Goal: Information Seeking & Learning: Learn about a topic

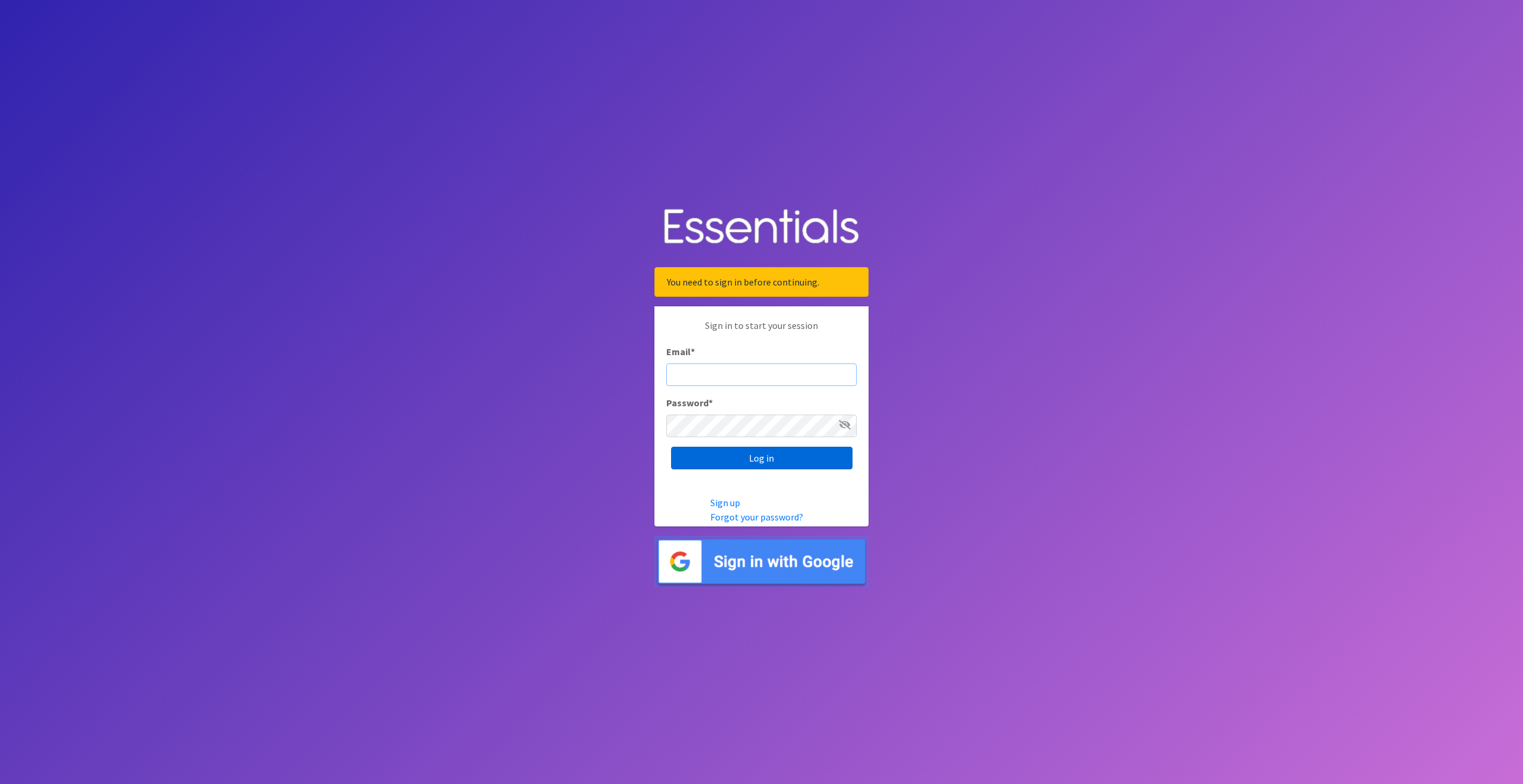
type input "outreach@carecollectiveswmi.org"
click at [738, 466] on input "Log in" at bounding box center [762, 458] width 181 height 22
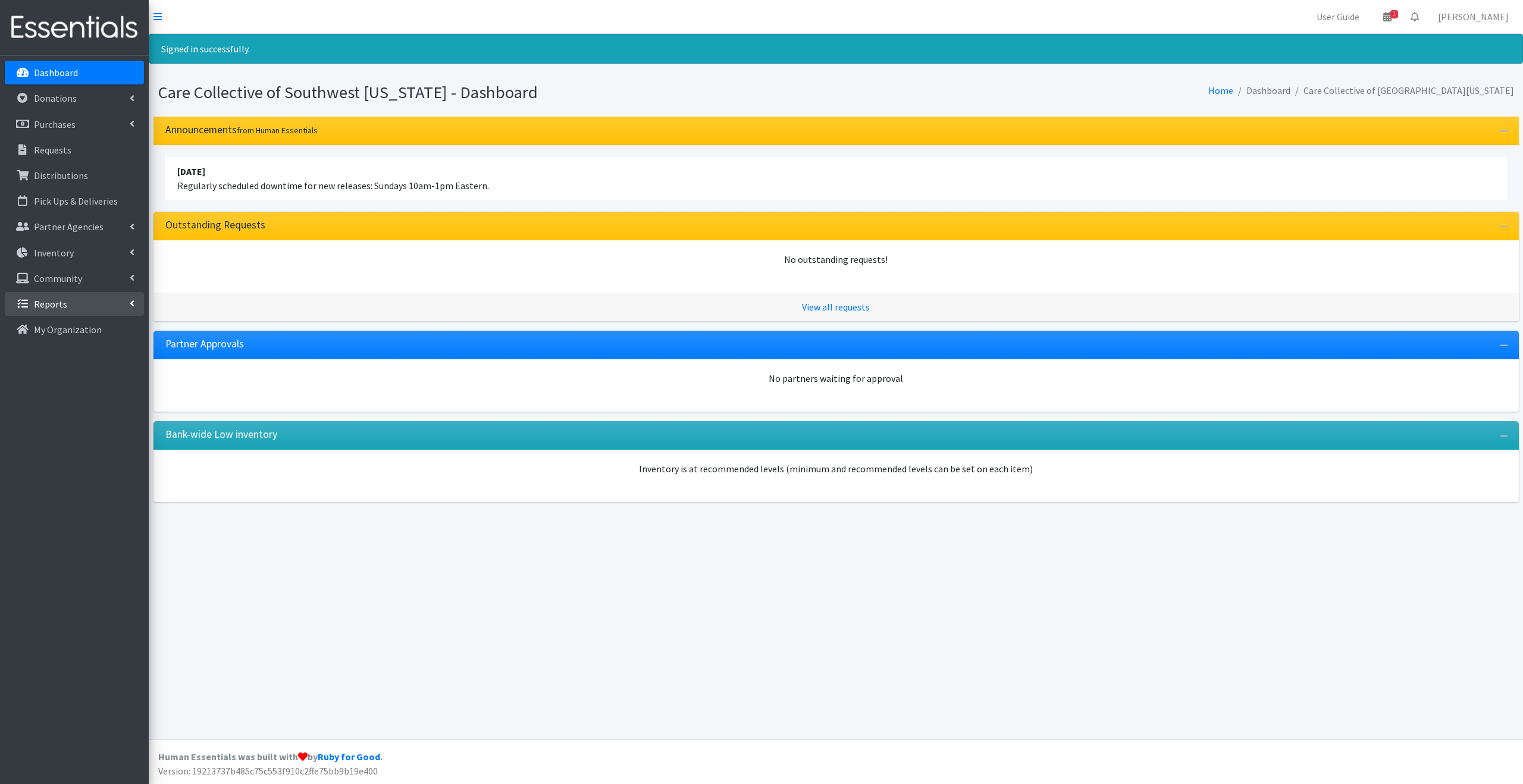
click at [83, 304] on link "Reports" at bounding box center [74, 303] width 139 height 23
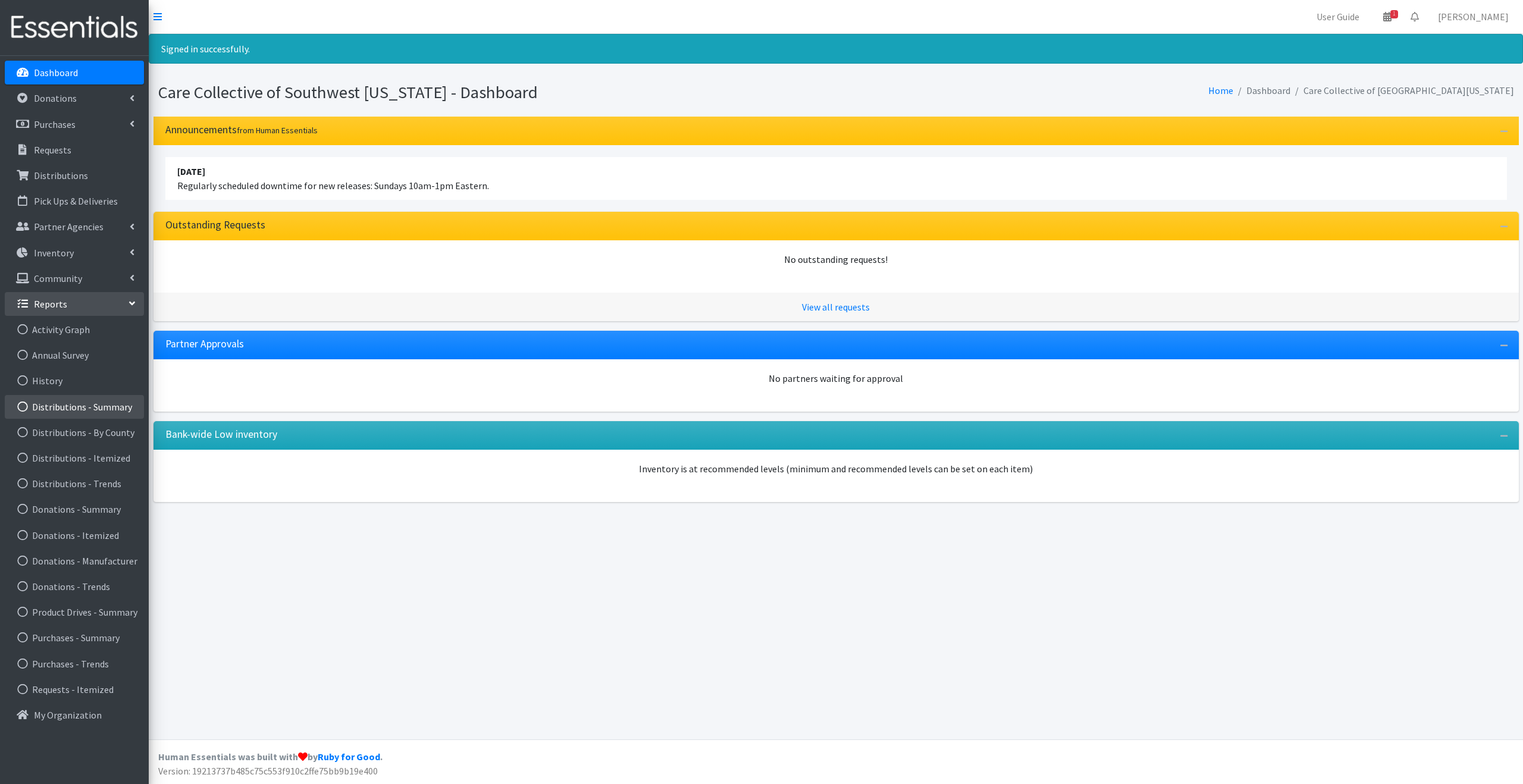
click at [87, 403] on link "Distributions - Summary" at bounding box center [74, 406] width 139 height 23
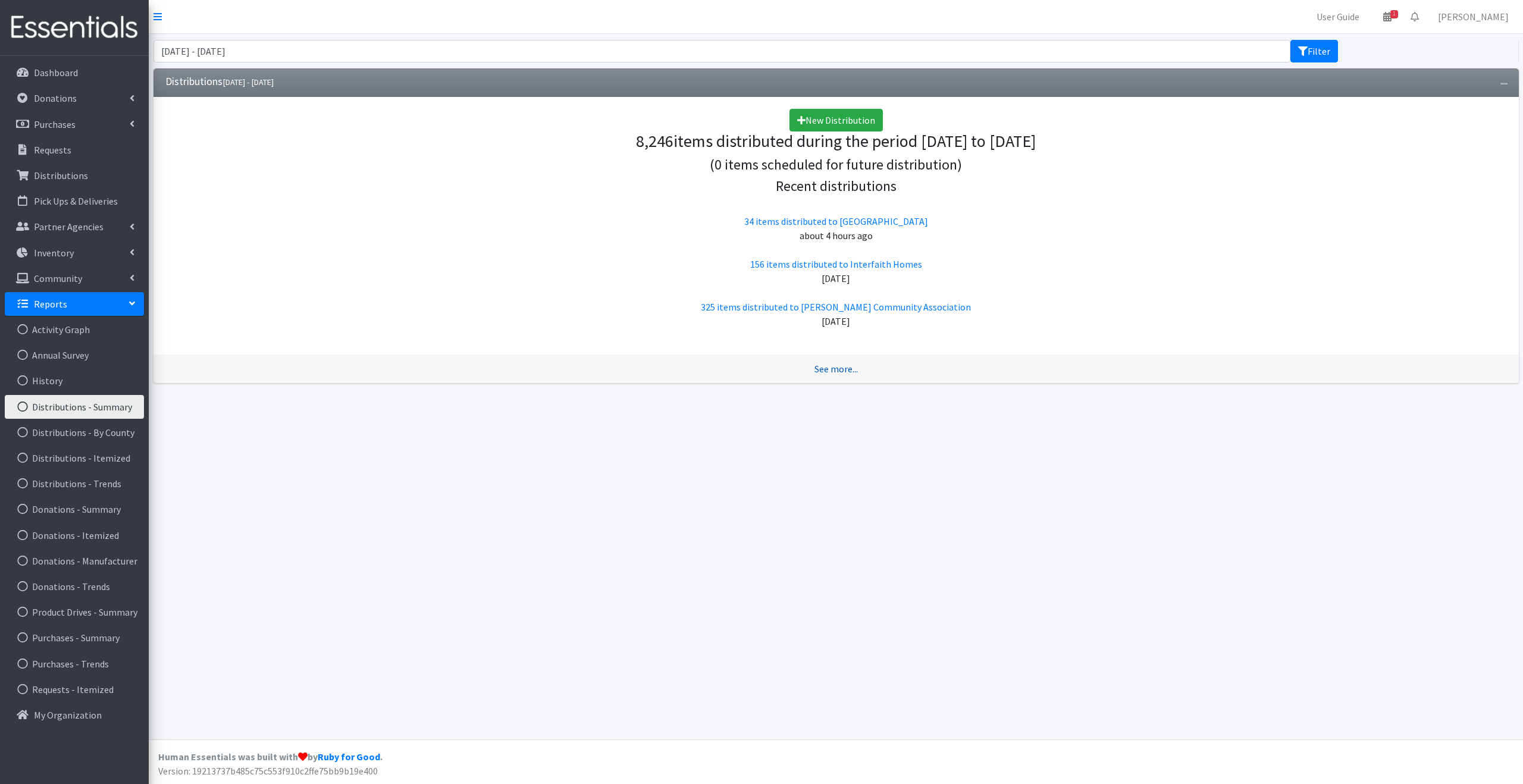
click at [847, 371] on link "See more..." at bounding box center [836, 369] width 44 height 12
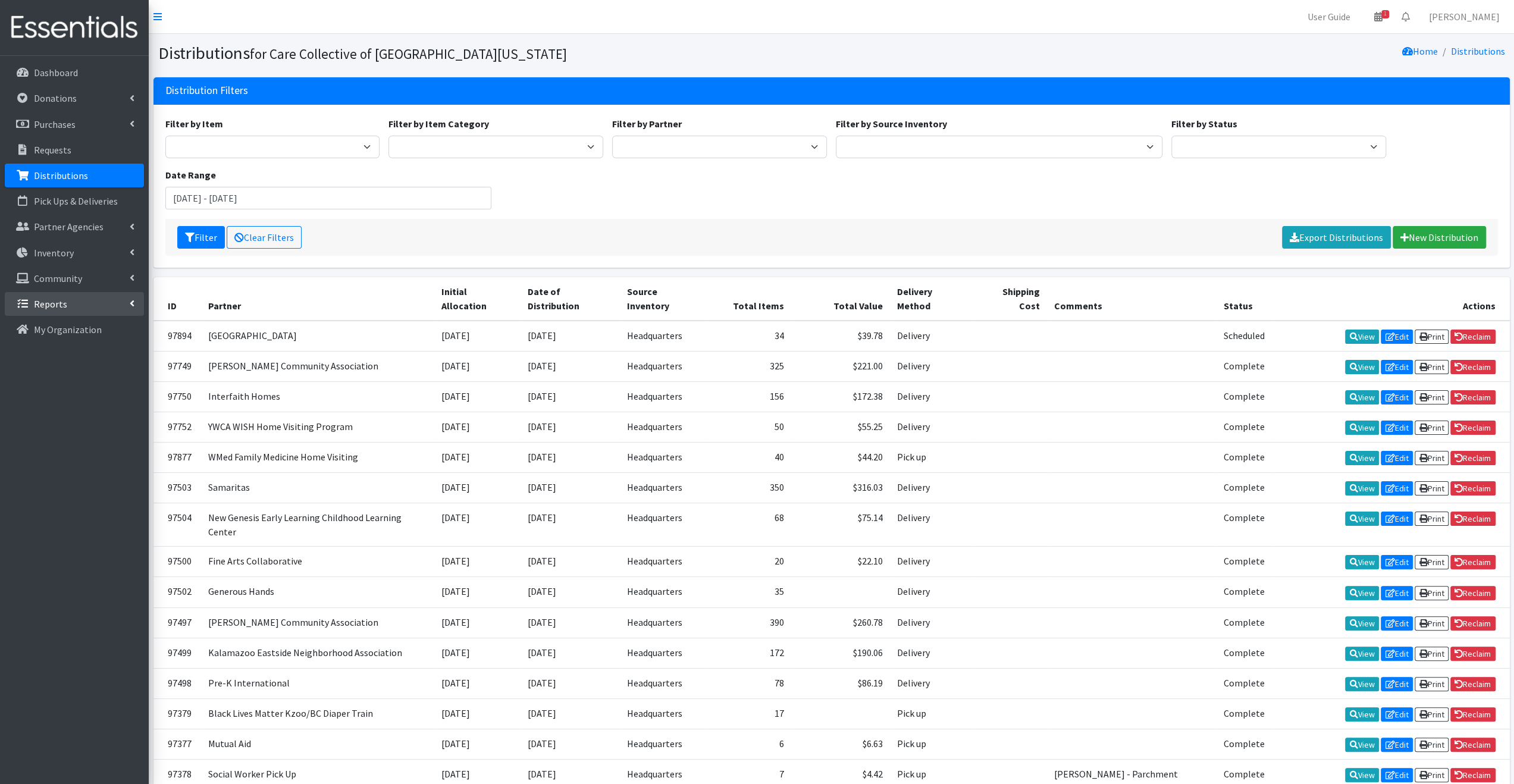
click at [88, 302] on link "Reports" at bounding box center [74, 303] width 139 height 23
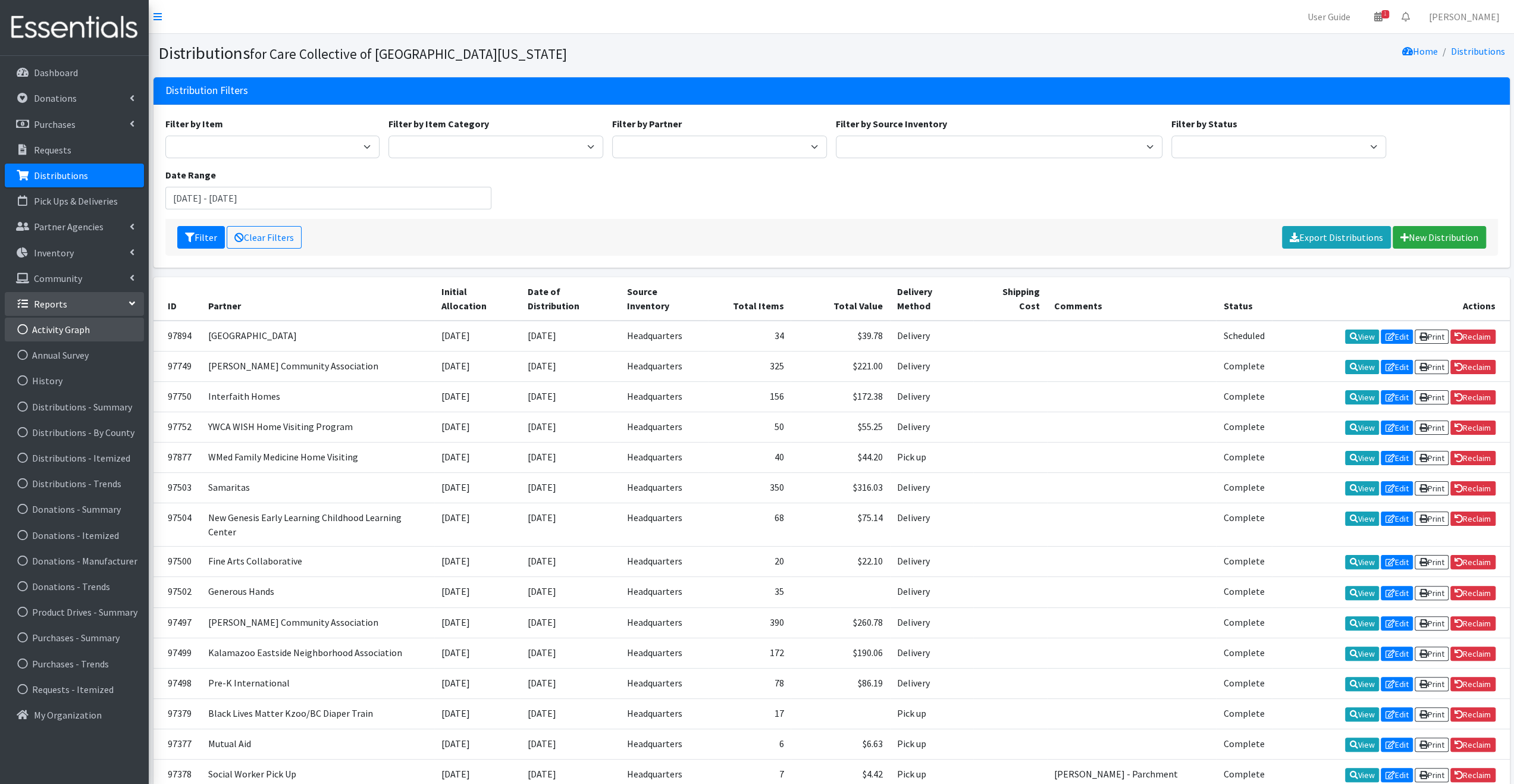
click at [74, 329] on link "Activity Graph" at bounding box center [74, 329] width 139 height 23
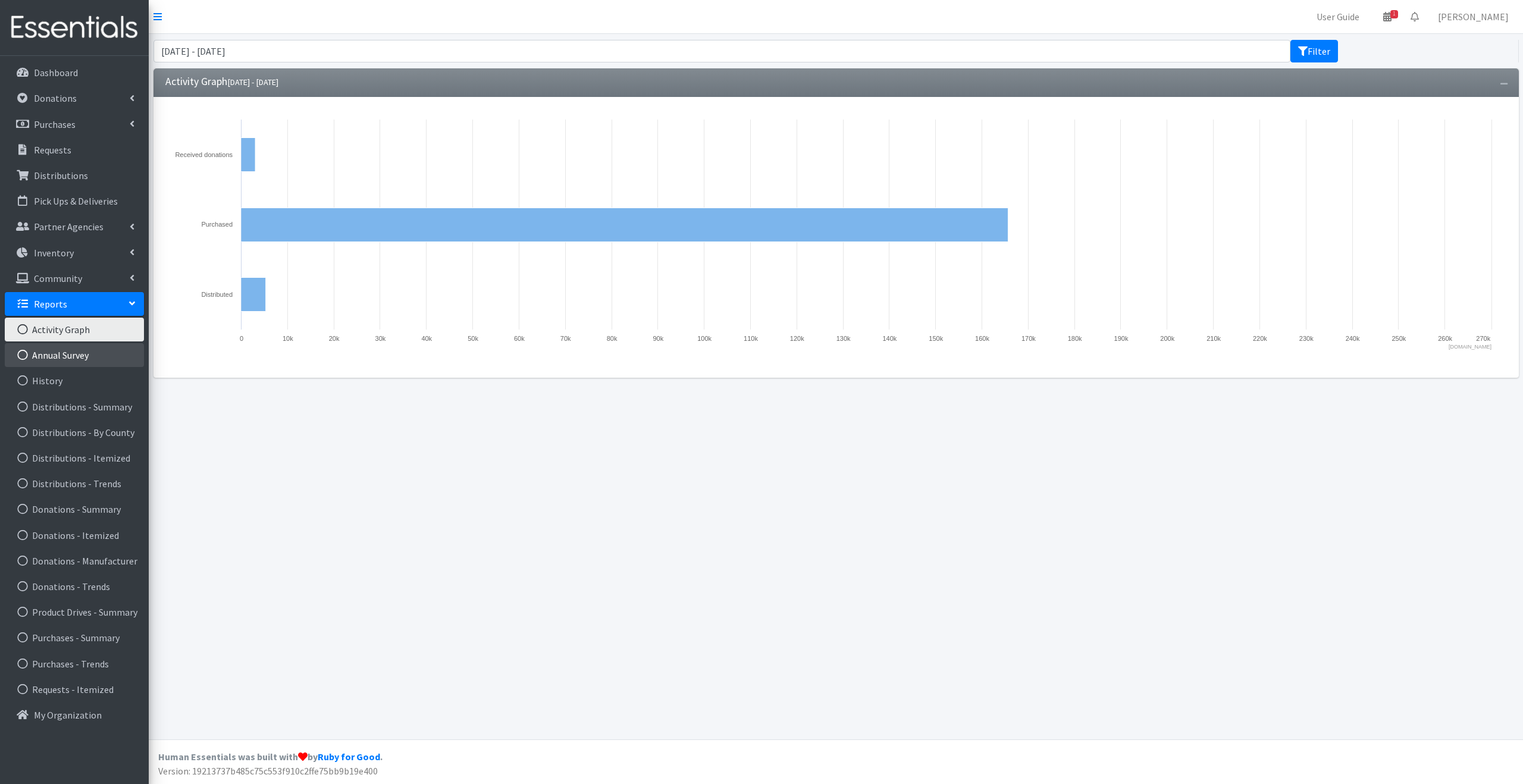
click at [78, 350] on link "Annual Survey" at bounding box center [74, 355] width 139 height 23
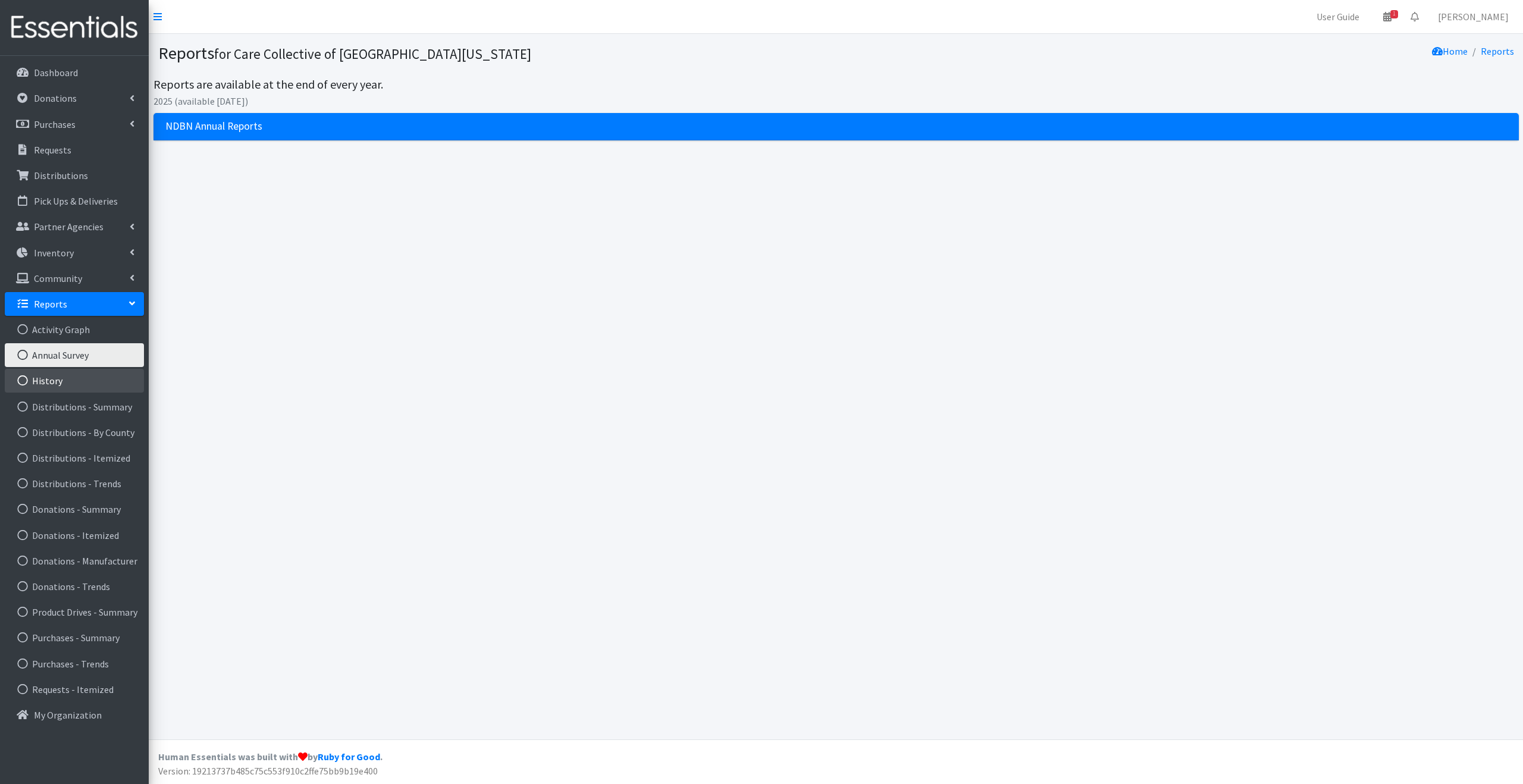
click at [75, 374] on link "History" at bounding box center [74, 380] width 139 height 23
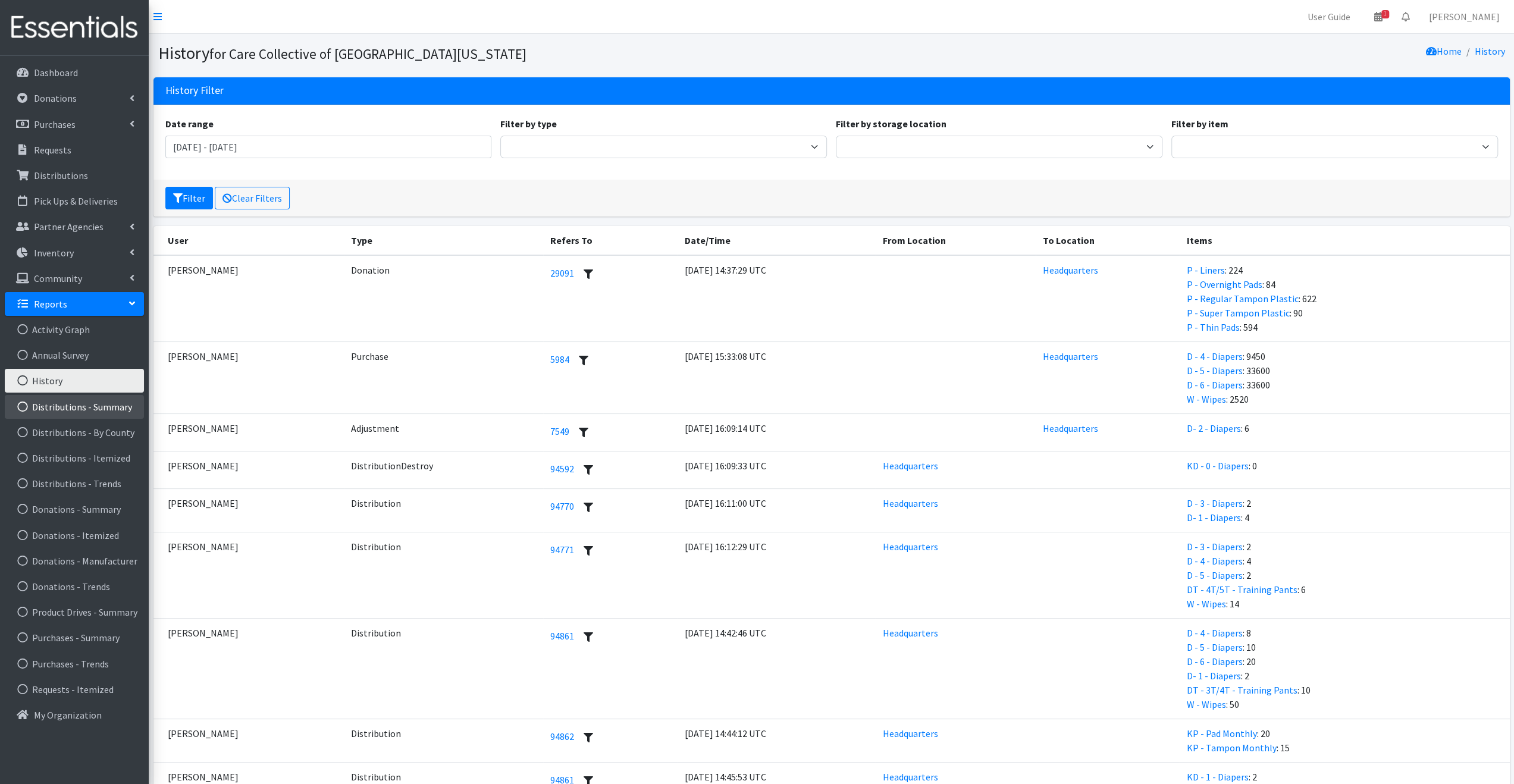
click at [74, 408] on link "Distributions - Summary" at bounding box center [74, 406] width 139 height 23
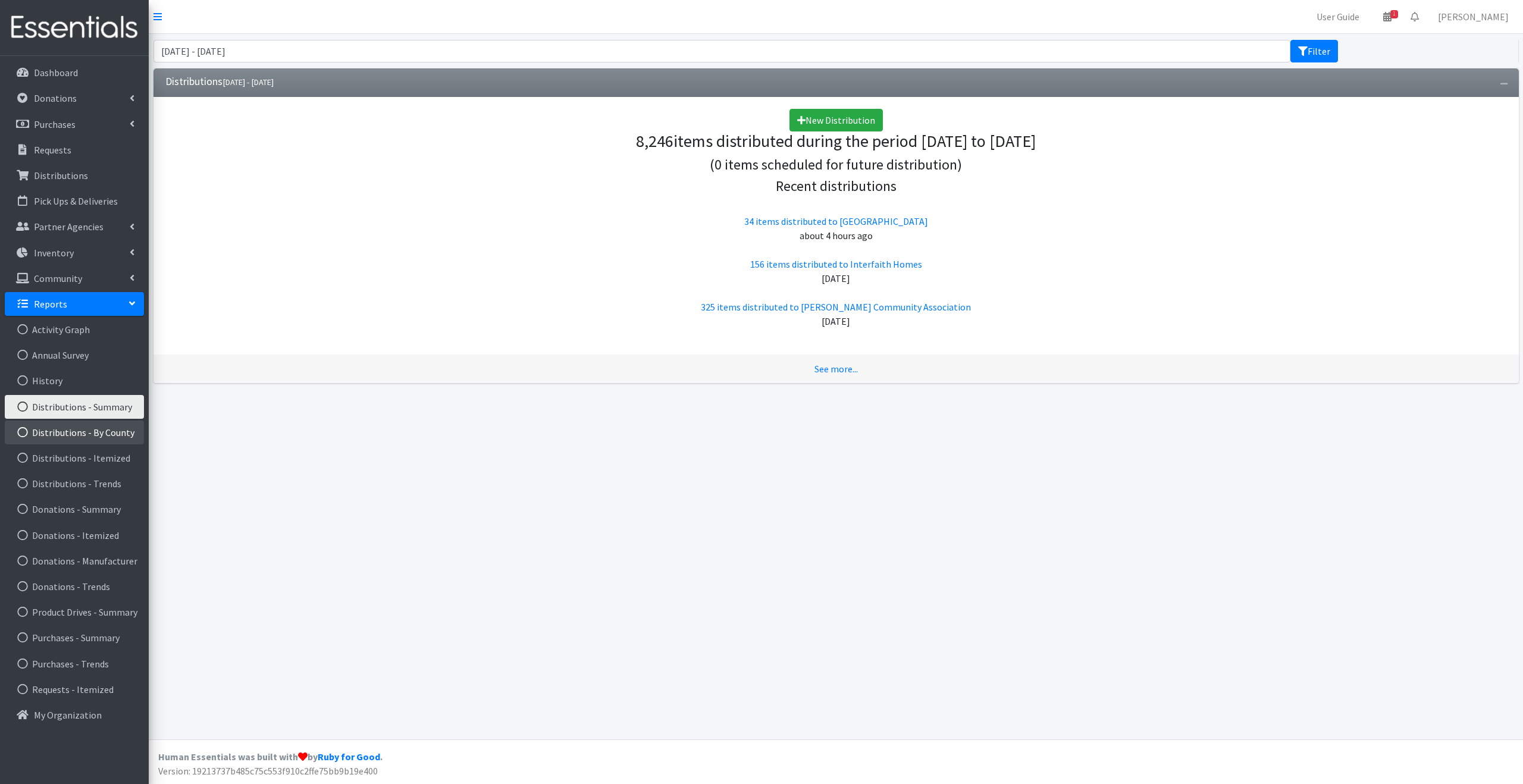
click at [87, 436] on link "Distributions - By County" at bounding box center [74, 432] width 139 height 23
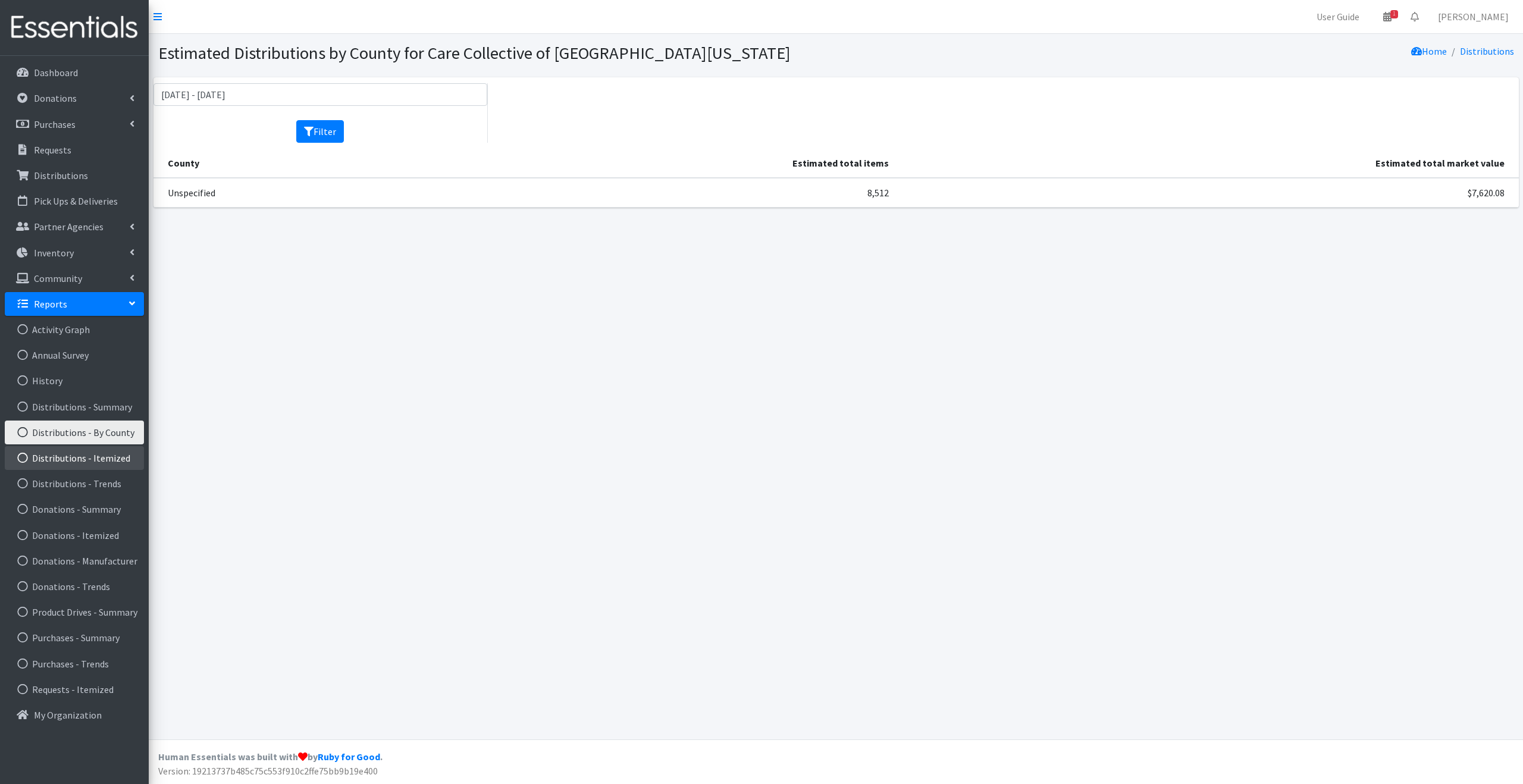
click at [78, 467] on link "Distributions - Itemized" at bounding box center [74, 457] width 139 height 23
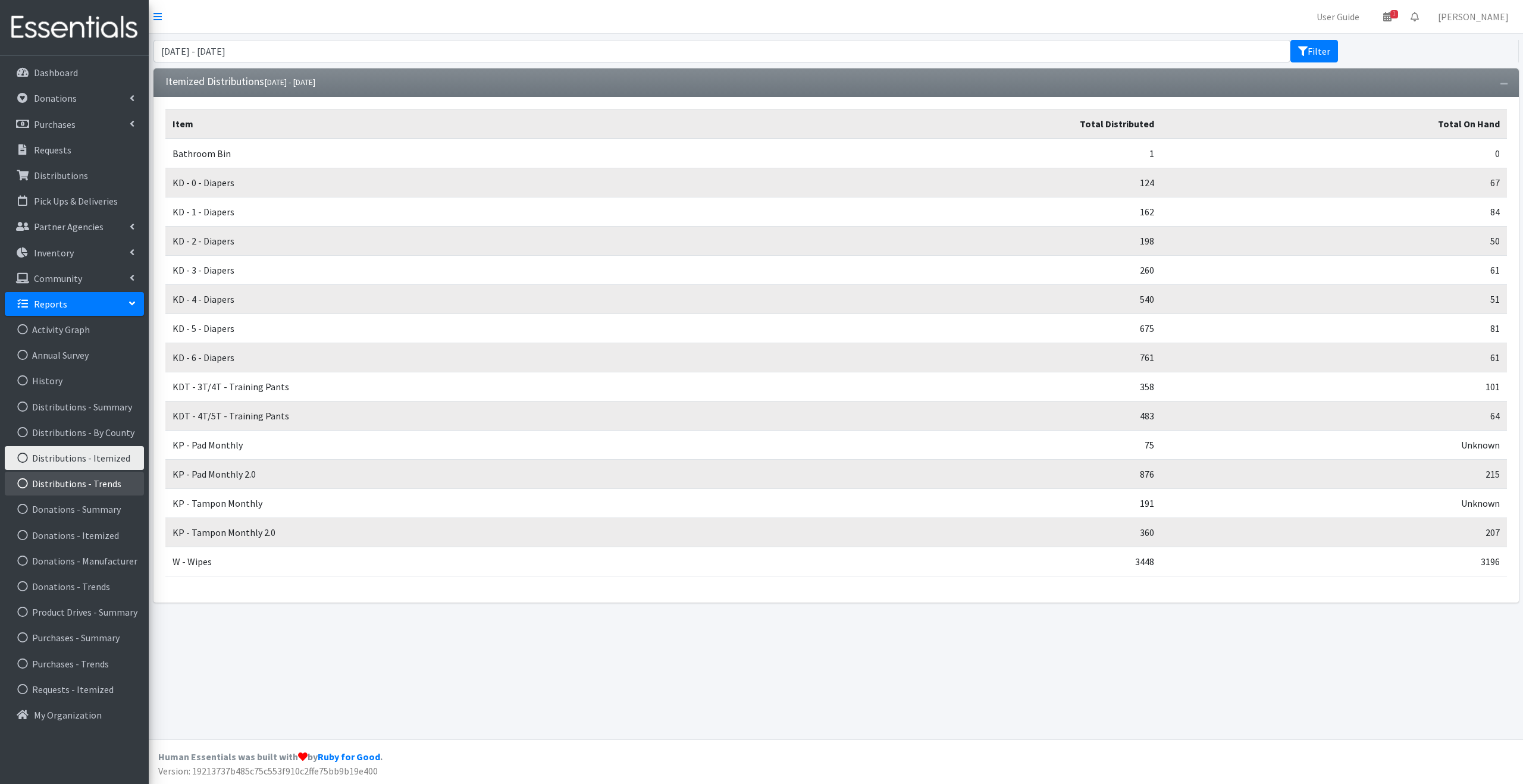
click at [75, 489] on link "Distributions - Trends" at bounding box center [74, 483] width 139 height 23
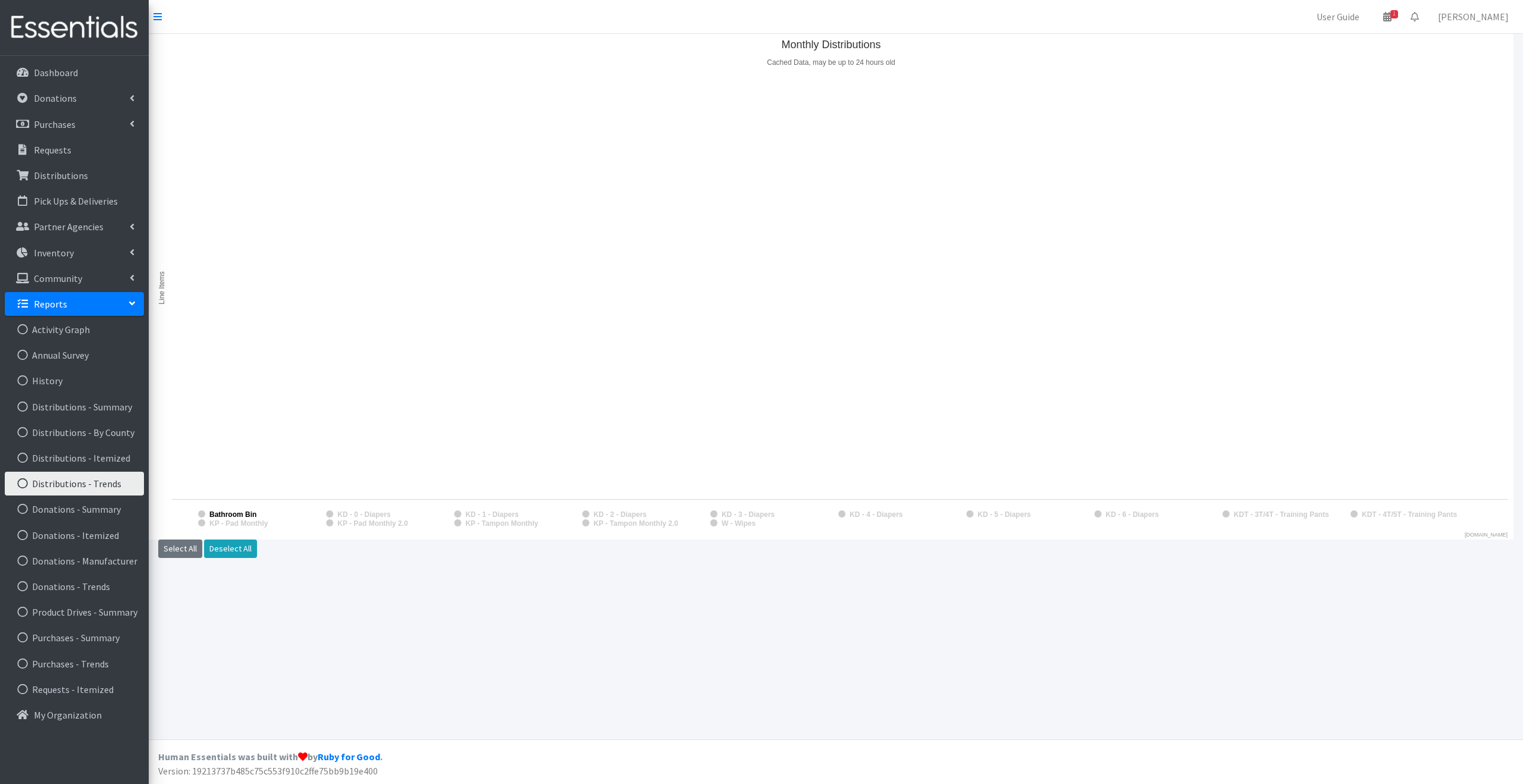
click at [199, 514] on rect "Monthly Distributions" at bounding box center [202, 514] width 7 height 7
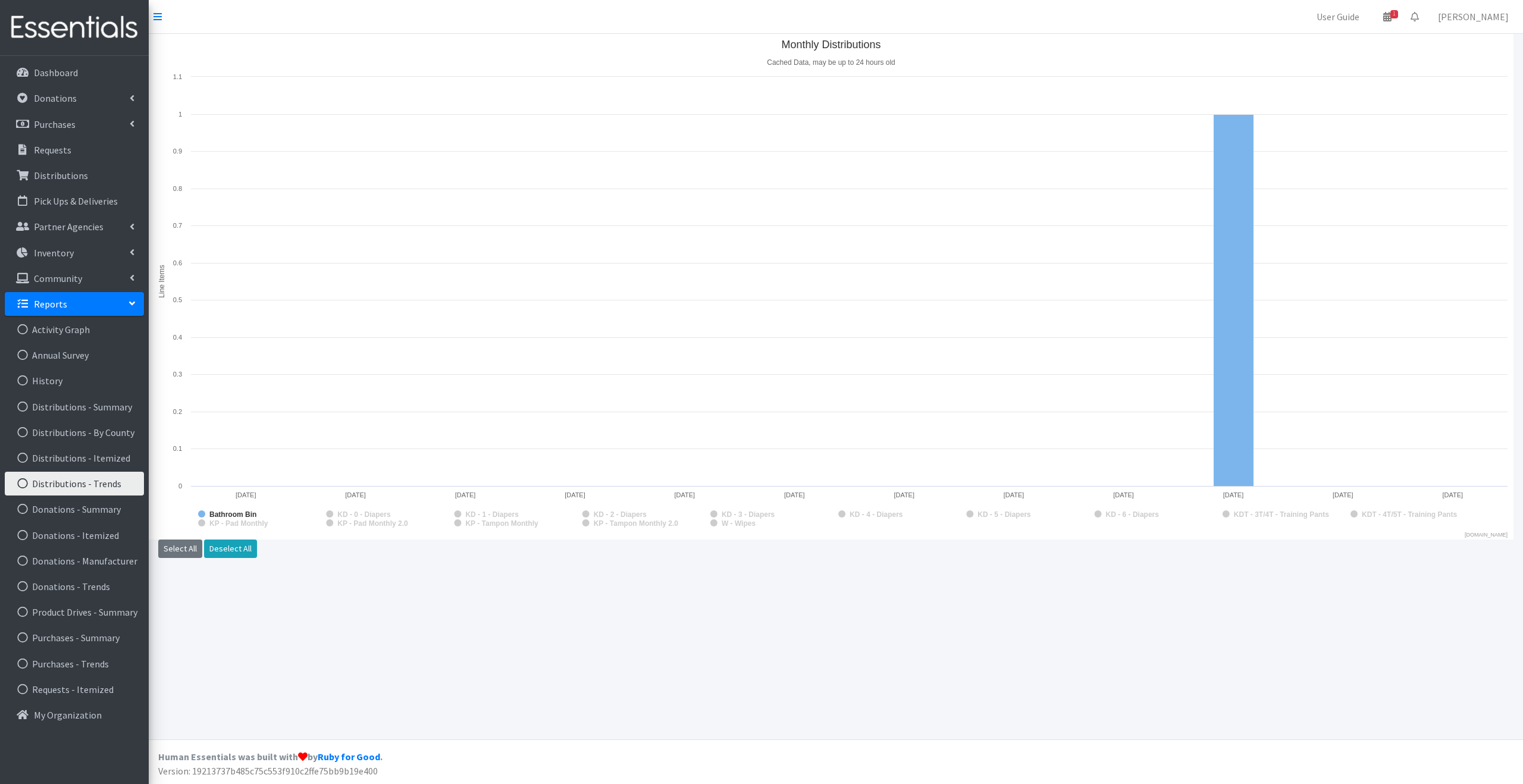
click at [199, 514] on rect "Monthly Distributions" at bounding box center [202, 514] width 7 height 7
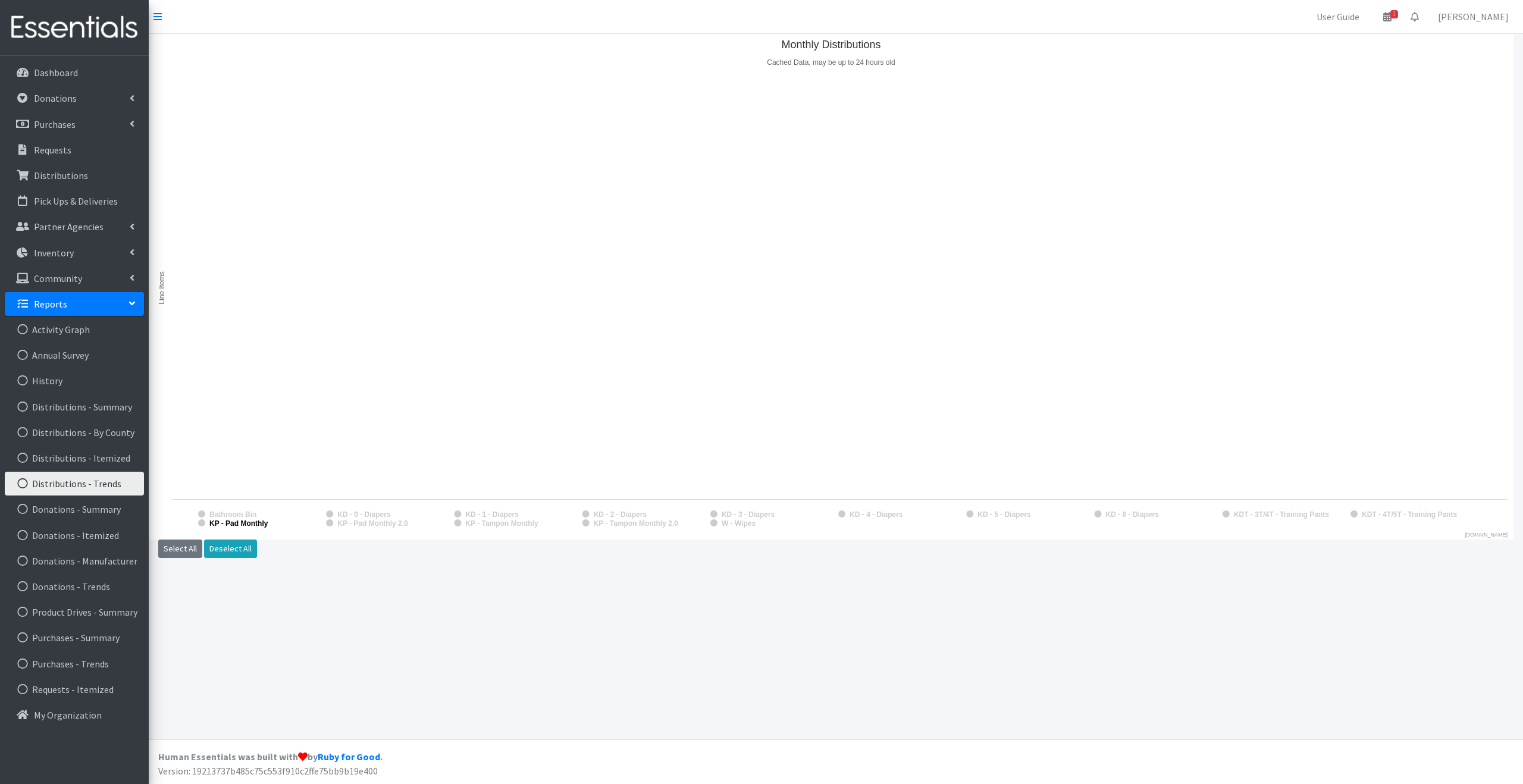
click at [242, 525] on text "KP - Pad Monthly" at bounding box center [238, 523] width 59 height 8
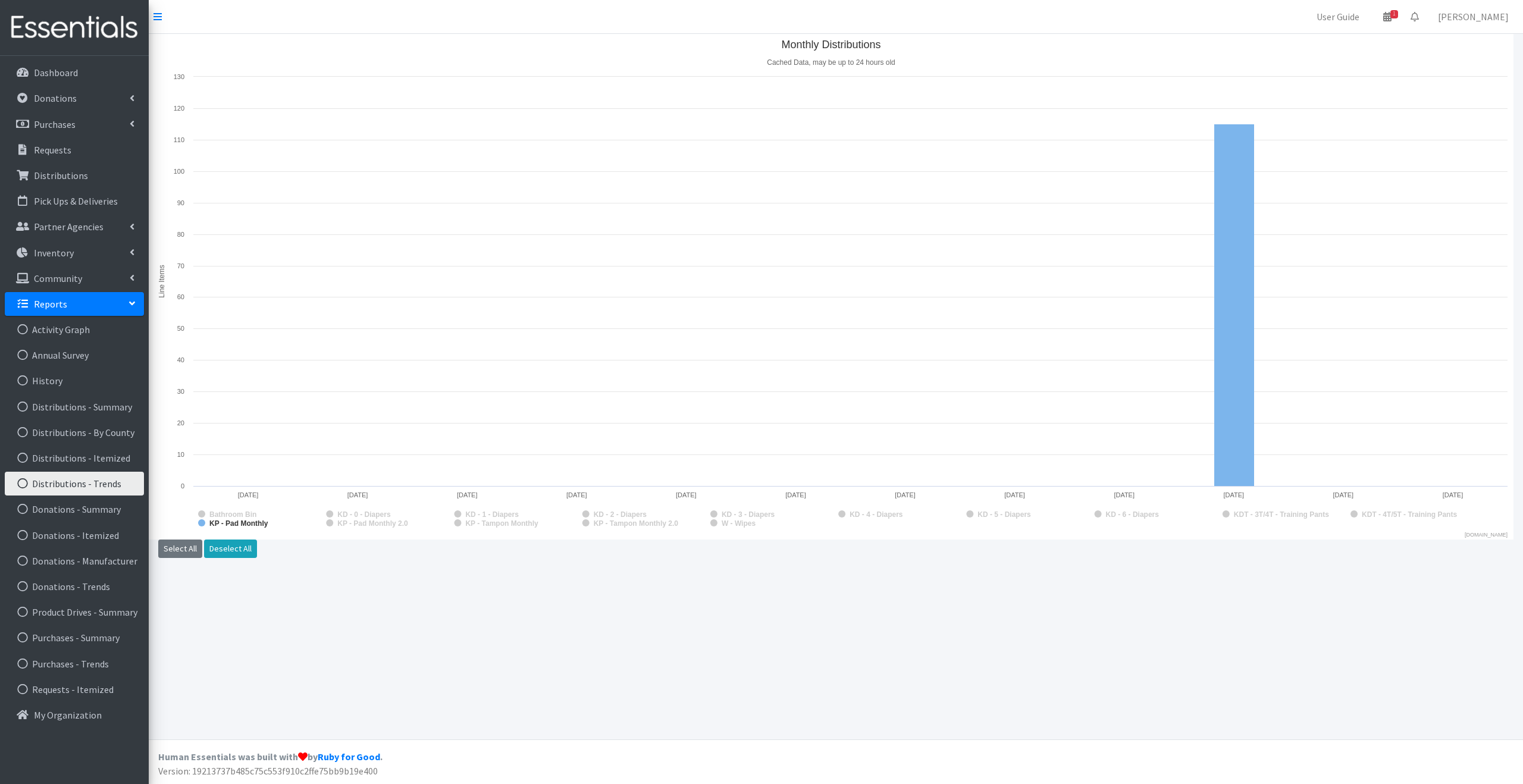
click at [239, 525] on text "KP - Pad Monthly" at bounding box center [238, 523] width 59 height 8
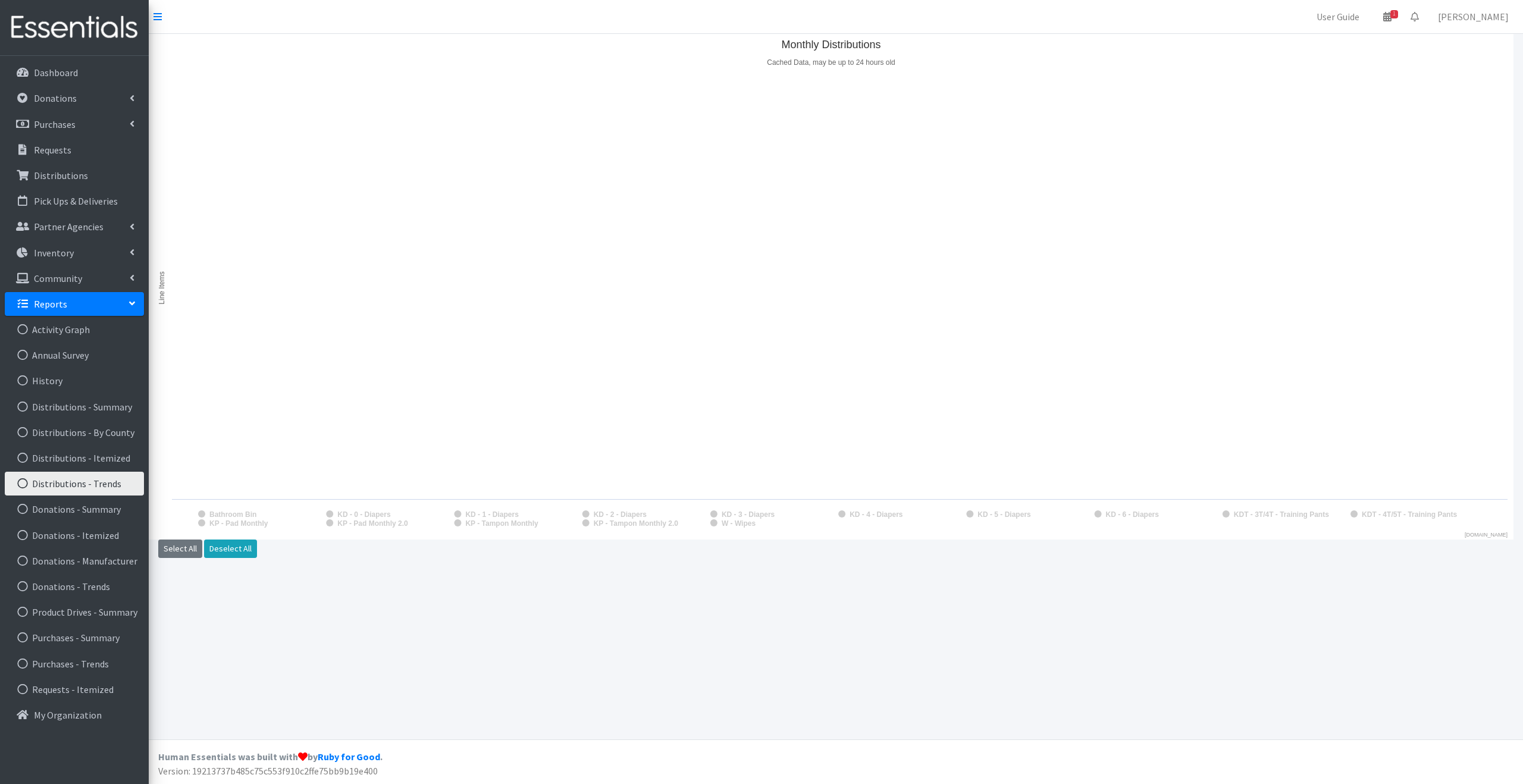
click at [239, 525] on text "KP - Pad Monthly" at bounding box center [238, 523] width 59 height 8
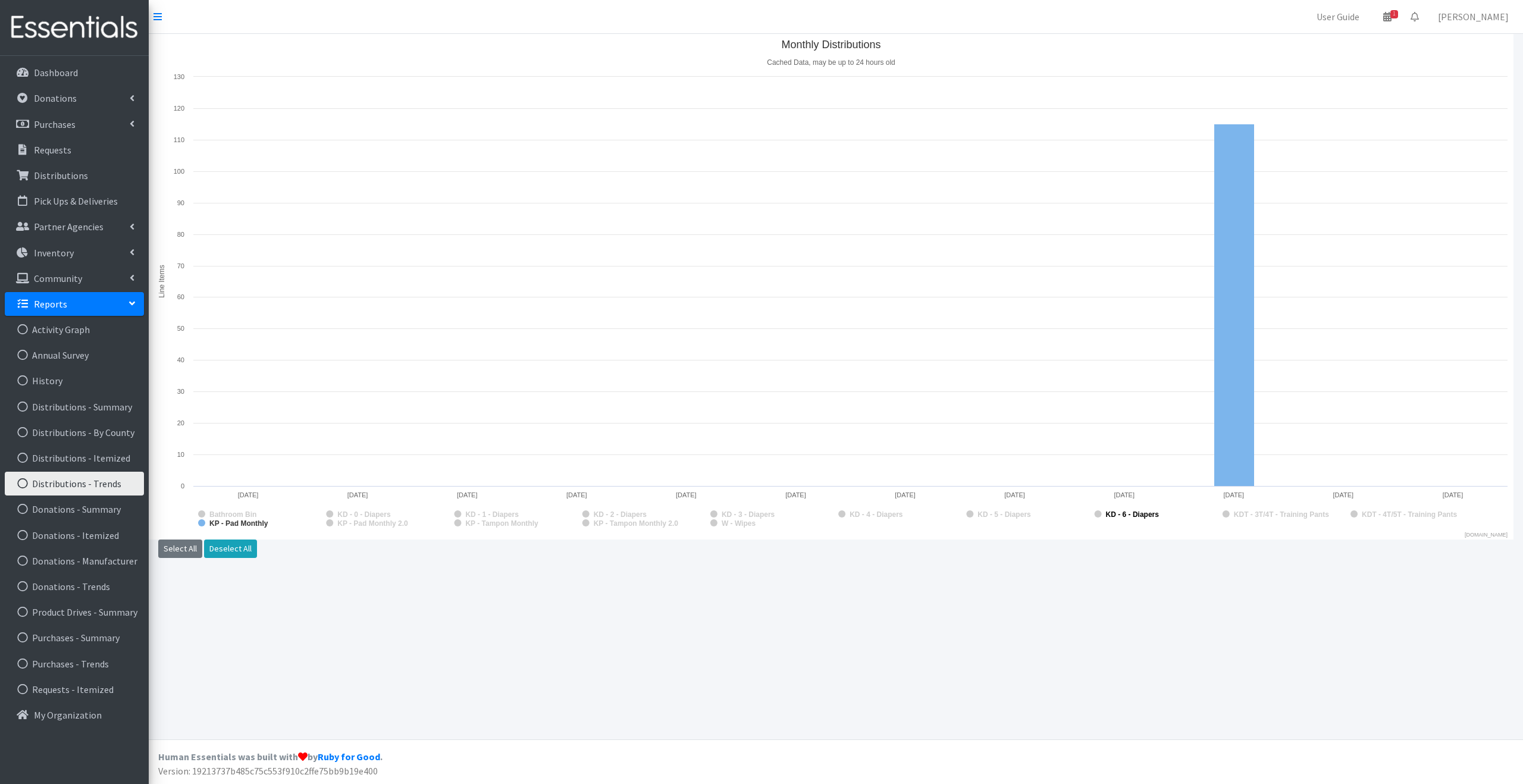
click at [1122, 513] on text "KD - 6 - Diapers" at bounding box center [1133, 514] width 53 height 8
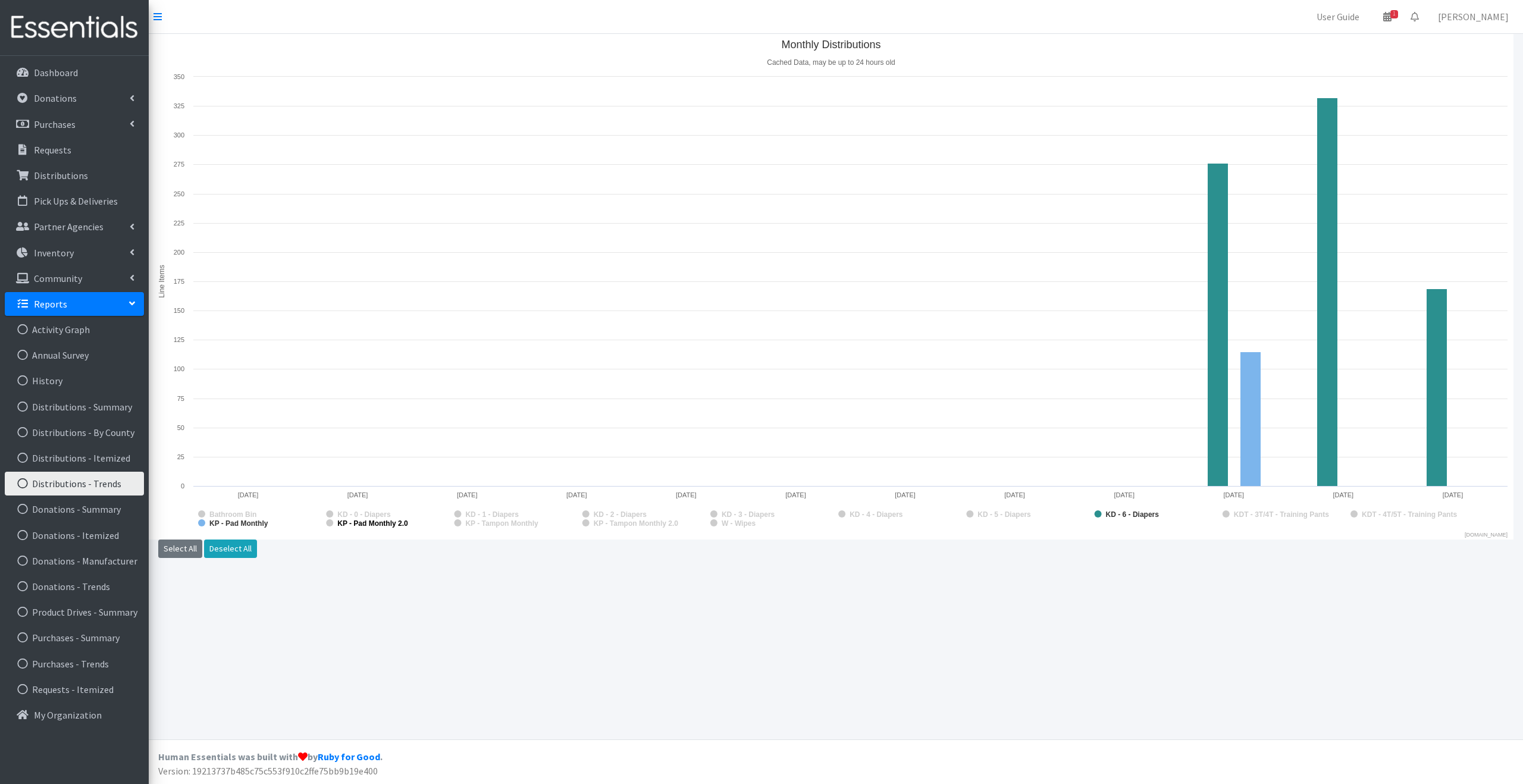
click at [380, 526] on text "KP - Pad Monthly 2.0" at bounding box center [373, 523] width 71 height 8
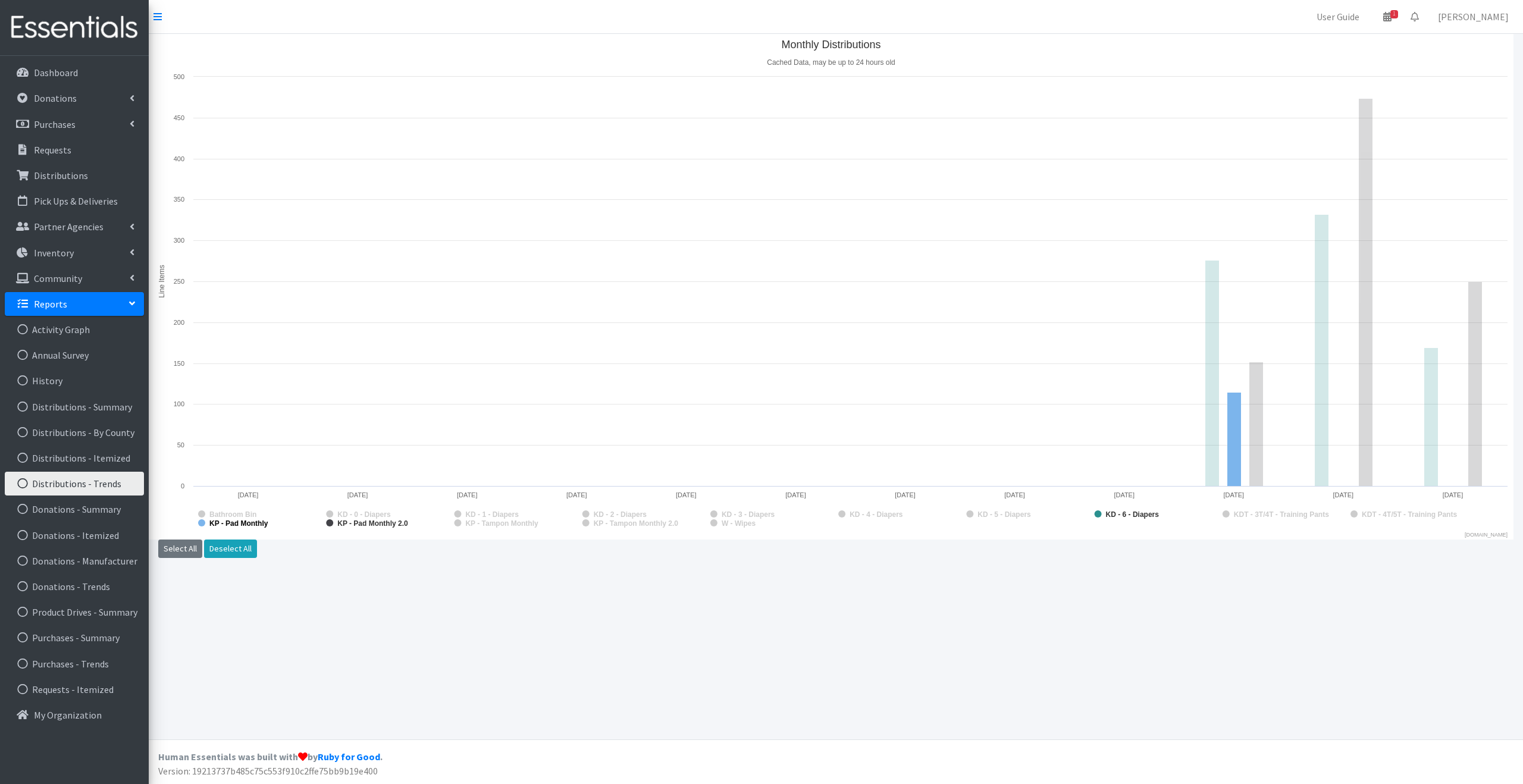
click at [216, 523] on text "KP - Pad Monthly" at bounding box center [238, 523] width 59 height 8
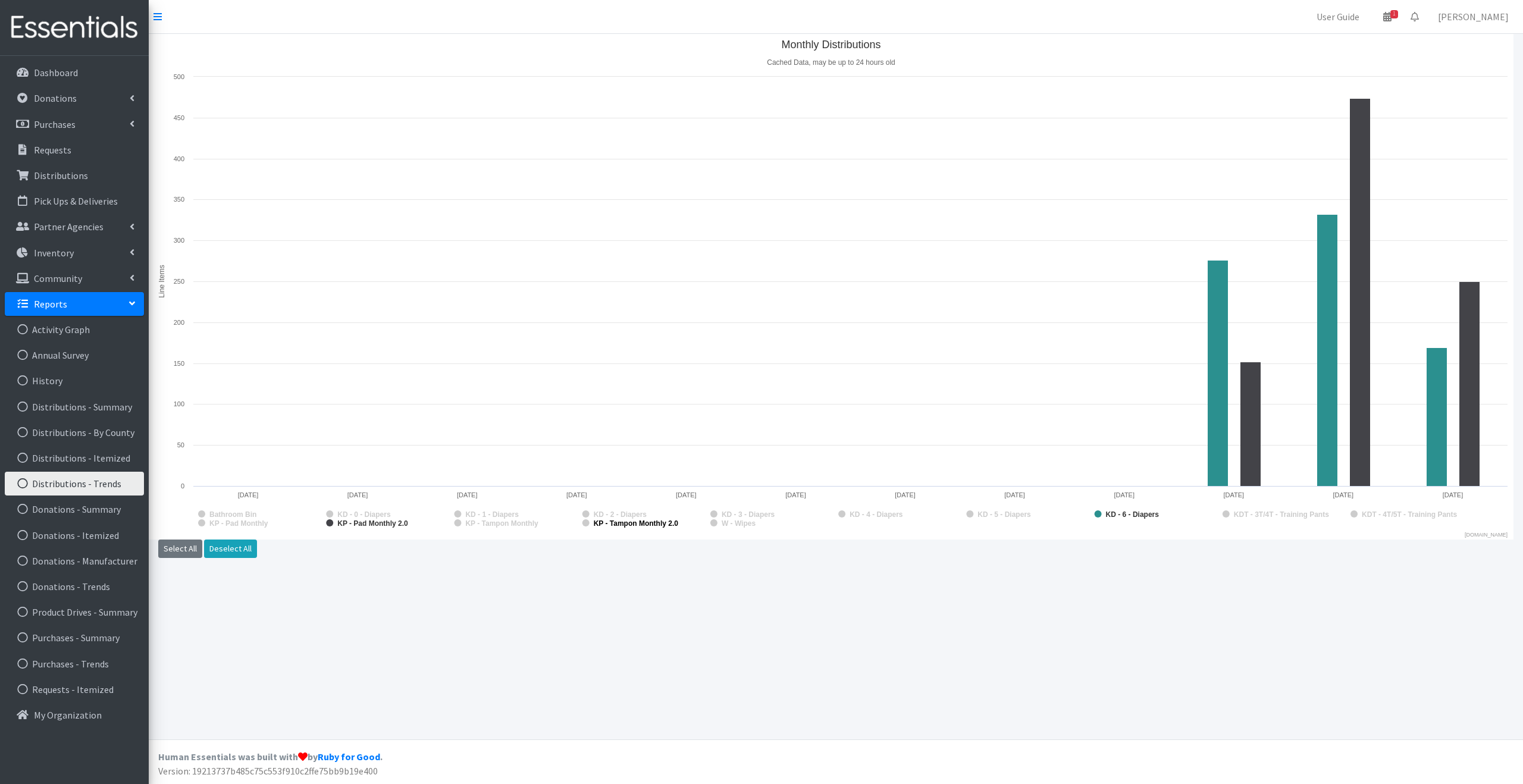
click at [622, 527] on text "KP - Tampon Monthly 2.0" at bounding box center [636, 523] width 85 height 8
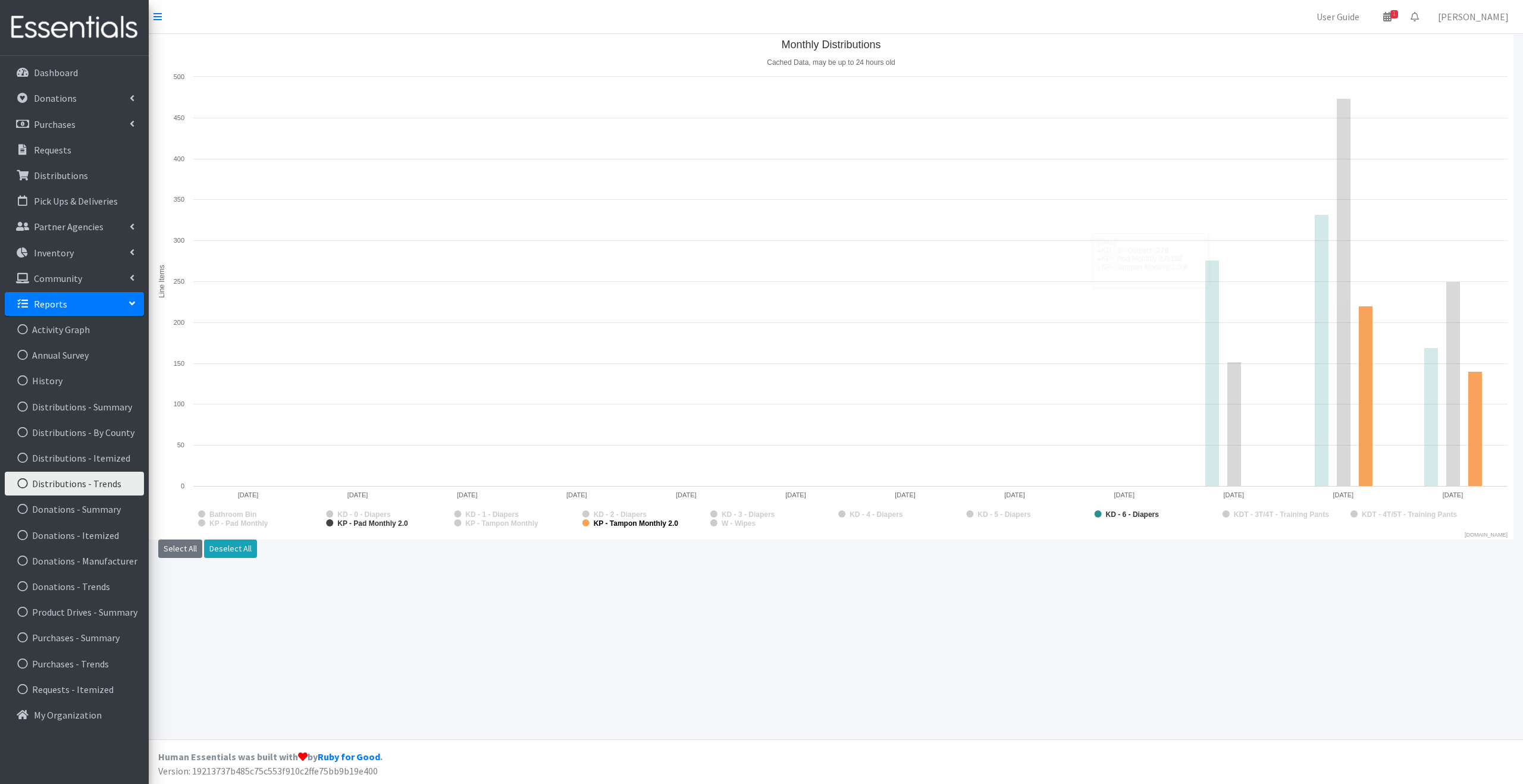
click at [604, 521] on text "KP - Tampon Monthly 2.0" at bounding box center [636, 523] width 85 height 8
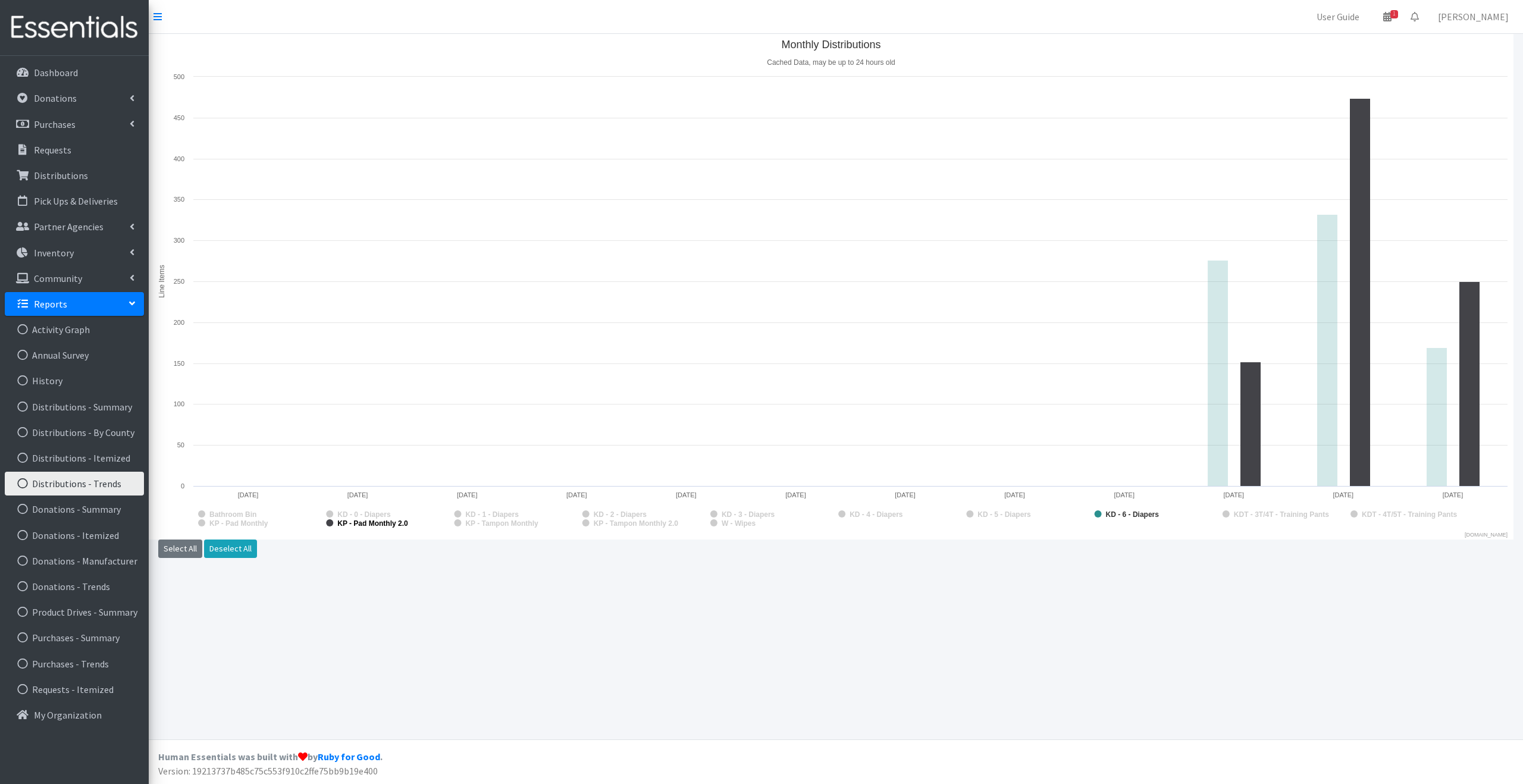
click at [363, 525] on text "KP - Pad Monthly 2.0" at bounding box center [373, 523] width 71 height 8
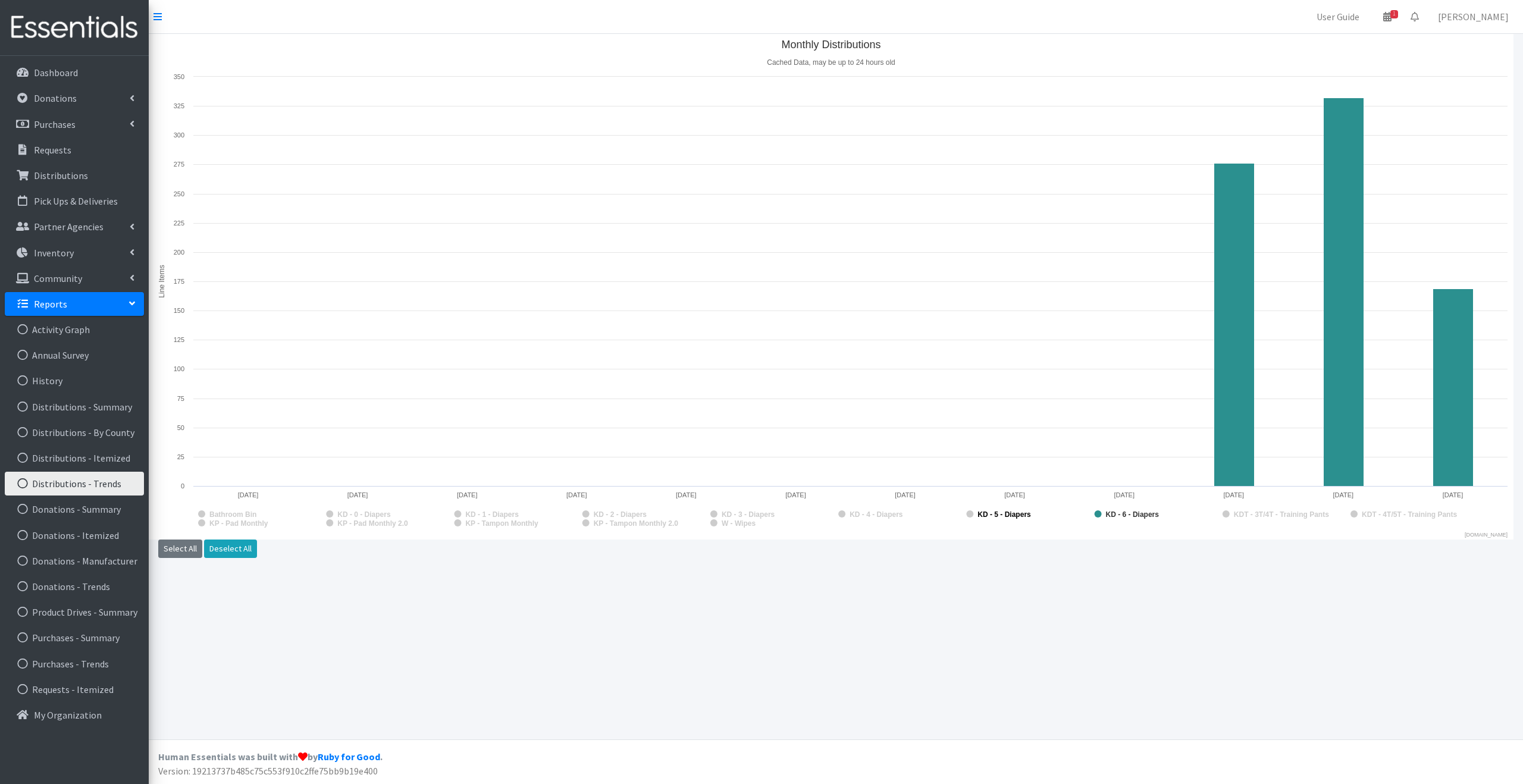
click at [1004, 518] on text "KD - 5 - Diapers" at bounding box center [1004, 514] width 53 height 8
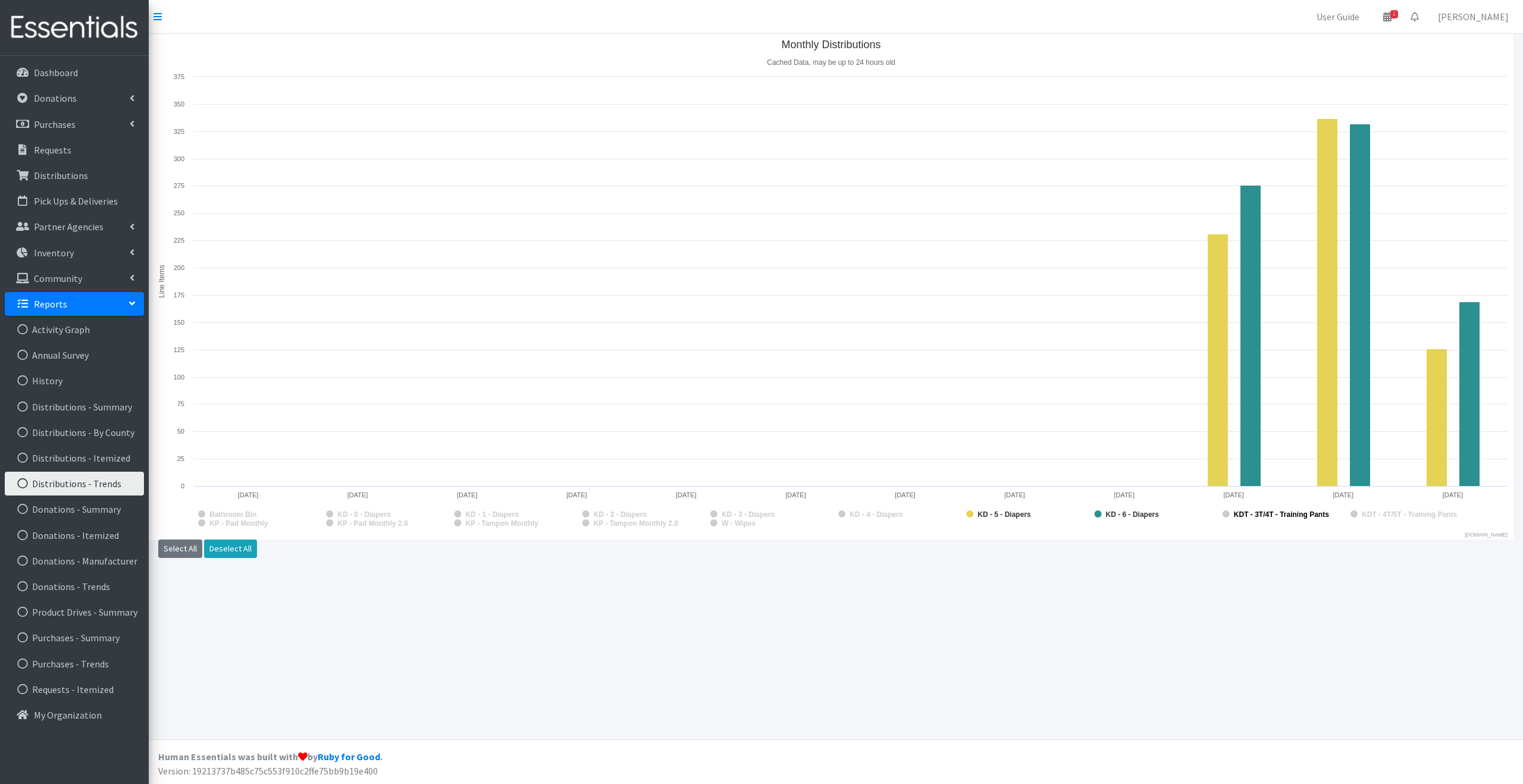
click at [1243, 515] on text "KDT - 3T/4T - Training Pants" at bounding box center [1282, 514] width 95 height 8
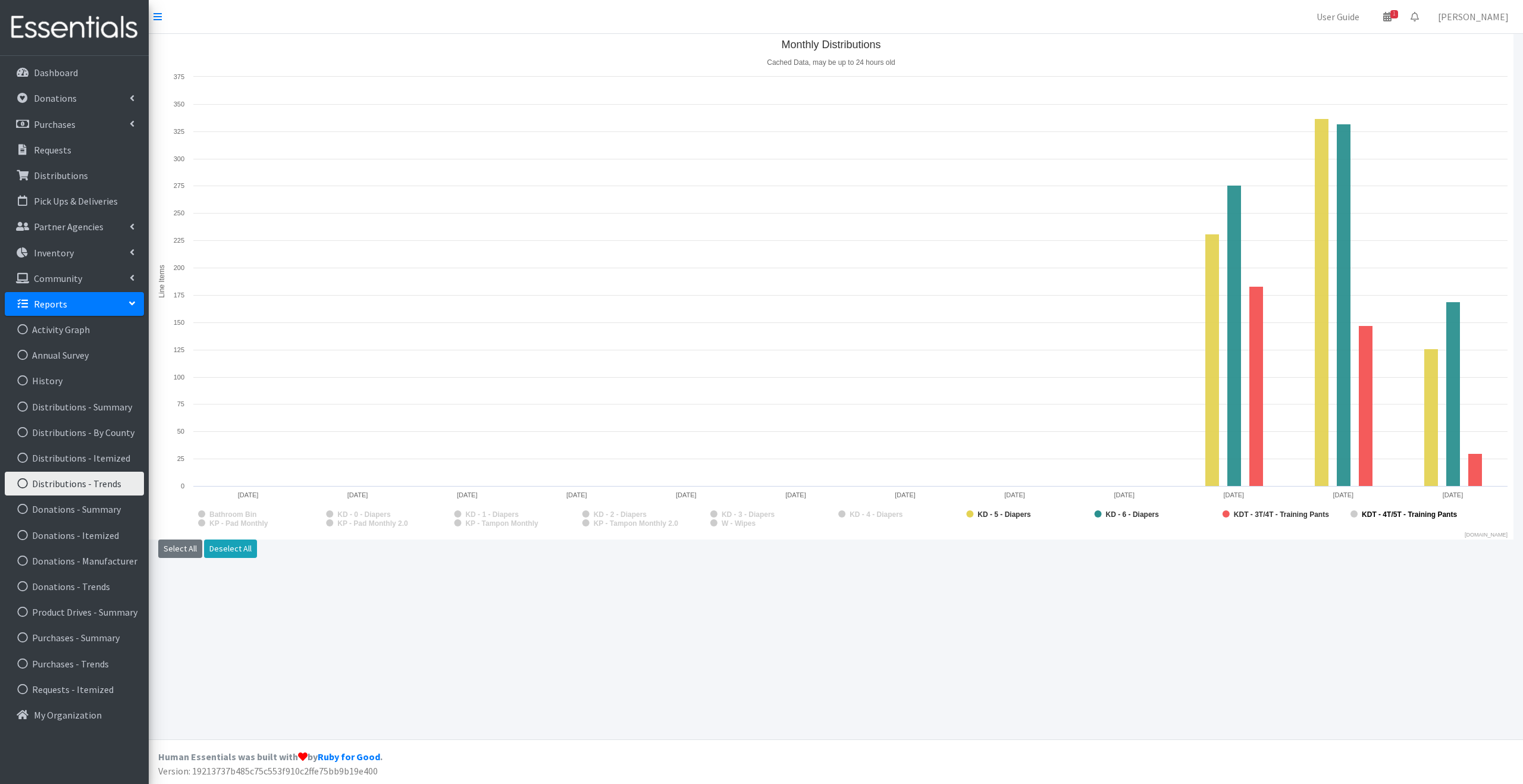
click at [1377, 511] on text "KDT - 4T/5T - Training Pants" at bounding box center [1410, 514] width 95 height 8
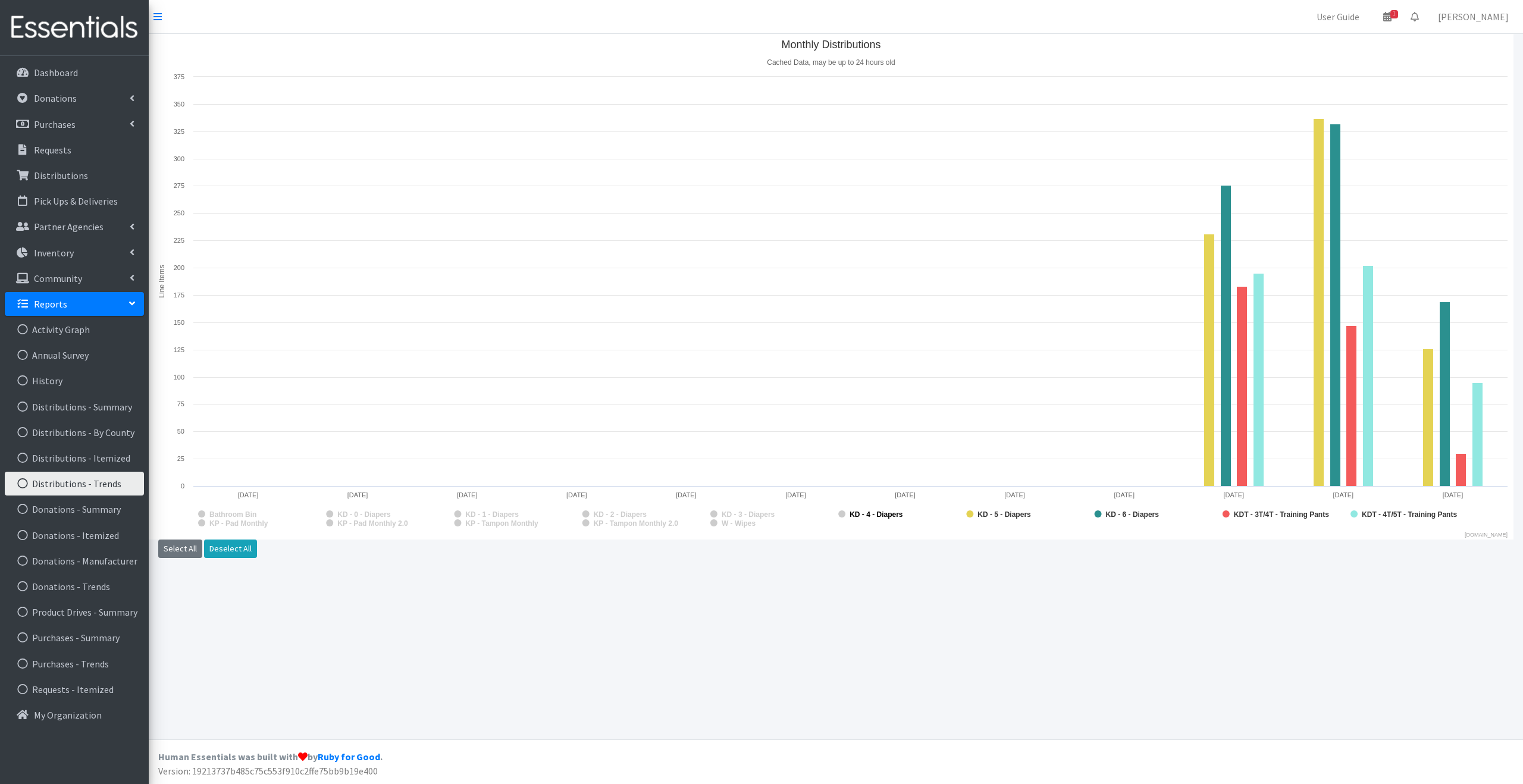
click at [856, 513] on text "KD - 4 - Diapers" at bounding box center [876, 514] width 53 height 8
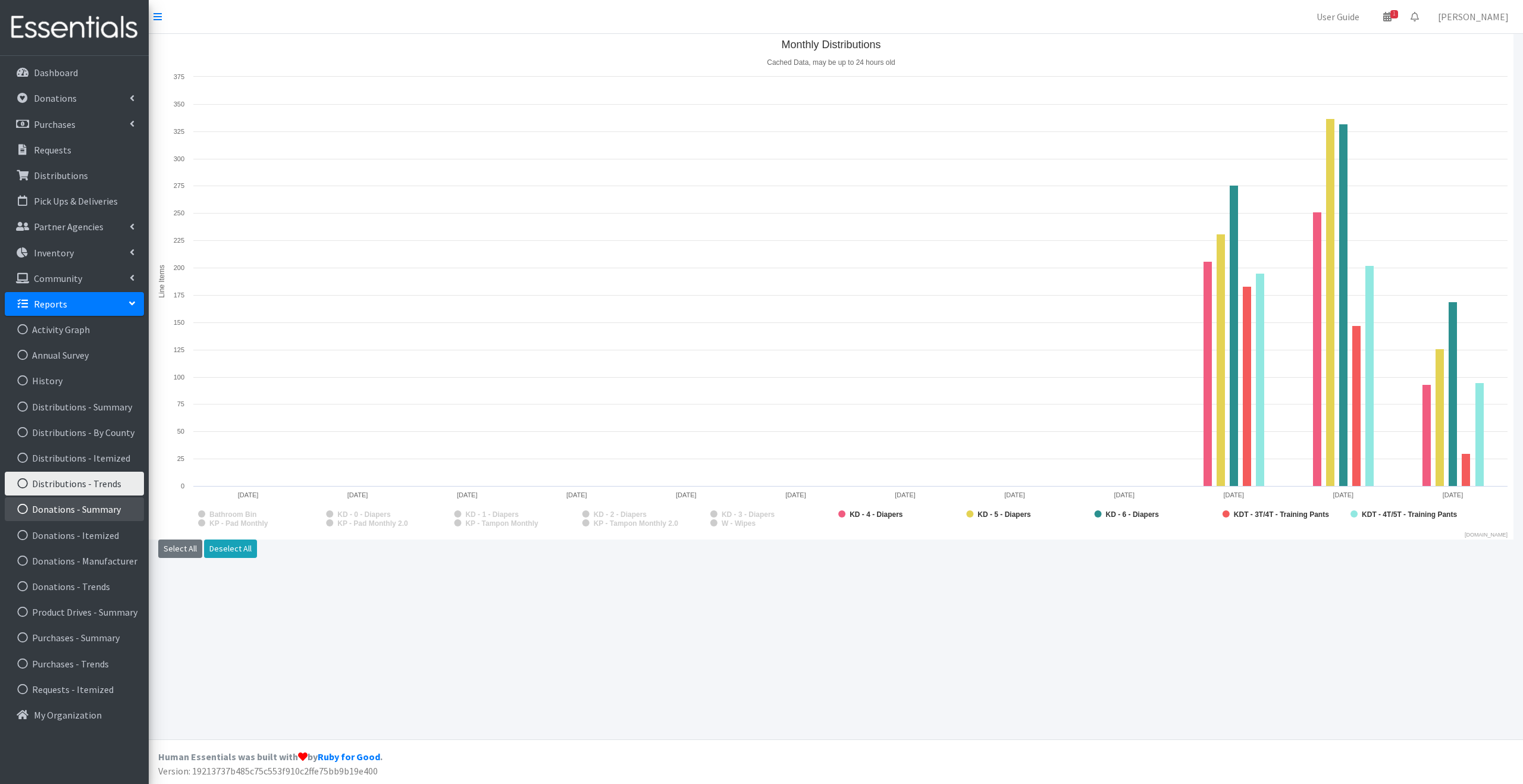
click at [95, 500] on link "Donations - Summary" at bounding box center [74, 509] width 139 height 23
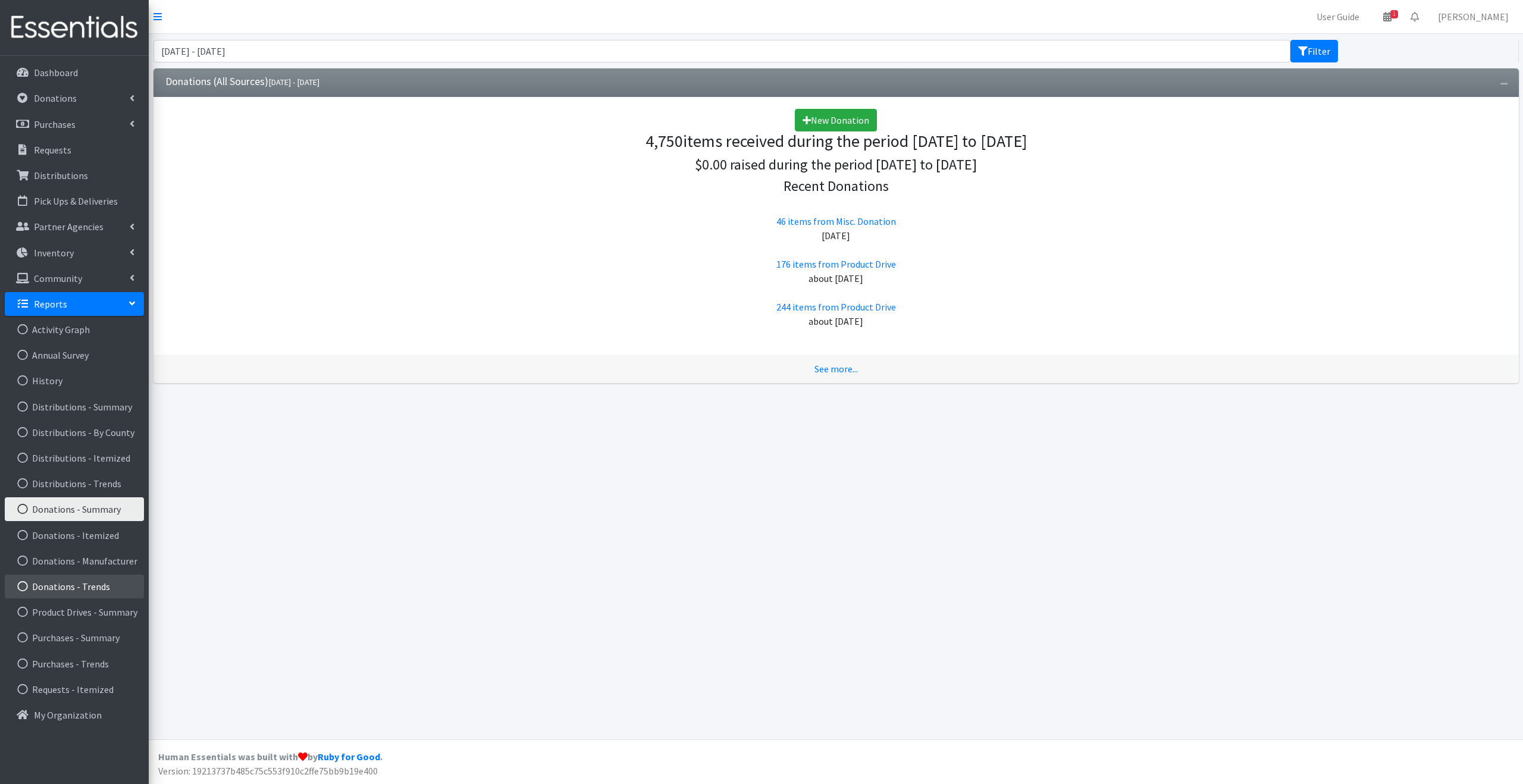
click at [88, 591] on link "Donations - Trends" at bounding box center [74, 586] width 139 height 23
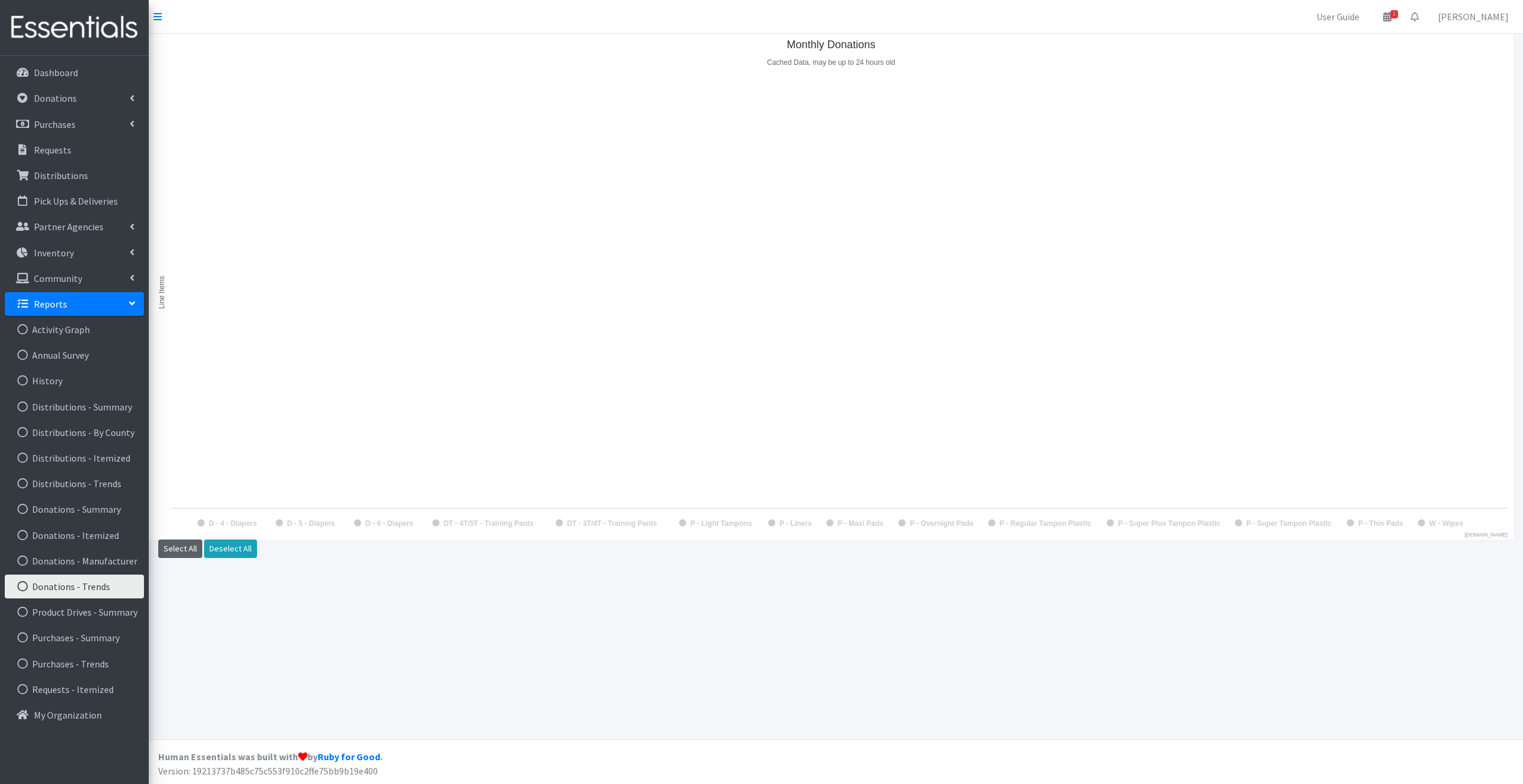
click at [181, 545] on button "Select All" at bounding box center [180, 549] width 44 height 19
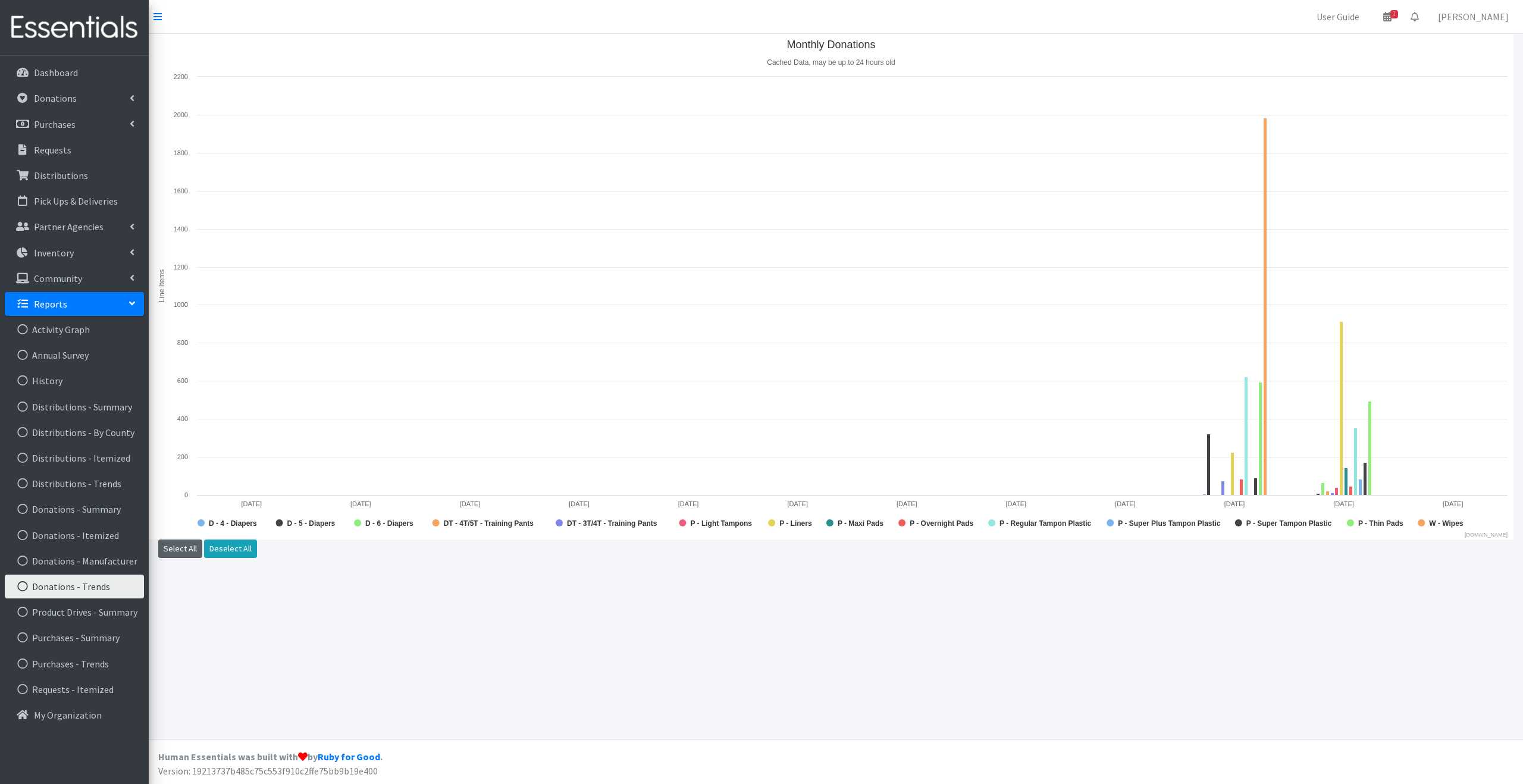
click at [1428, 524] on rect "Monthly Donations" at bounding box center [831, 287] width 1365 height 506
click at [1429, 522] on rect "Monthly Donations" at bounding box center [831, 287] width 1365 height 506
click at [1423, 524] on rect "Monthly Donations" at bounding box center [1422, 523] width 7 height 7
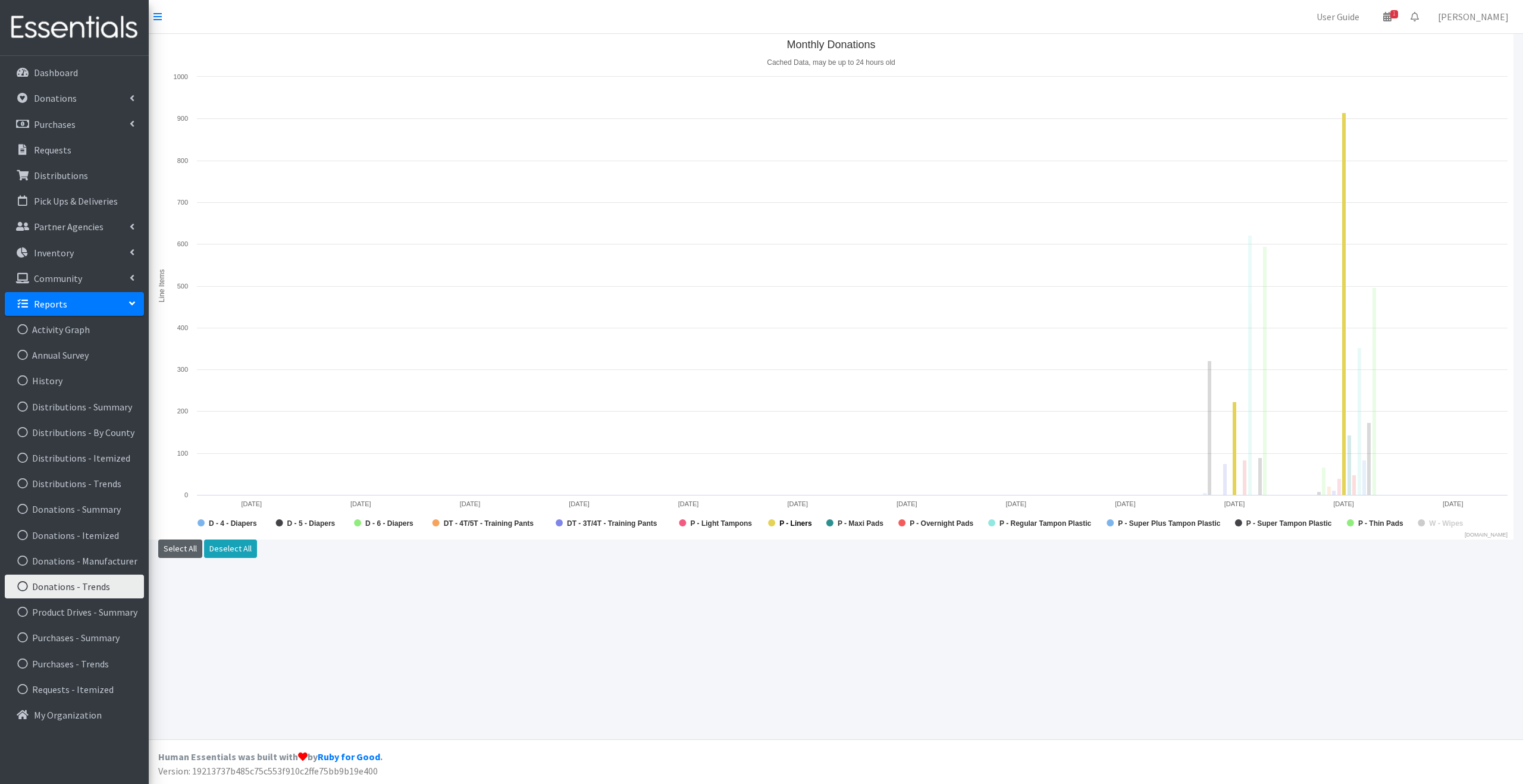
click at [769, 522] on rect "Monthly Donations" at bounding box center [772, 523] width 7 height 7
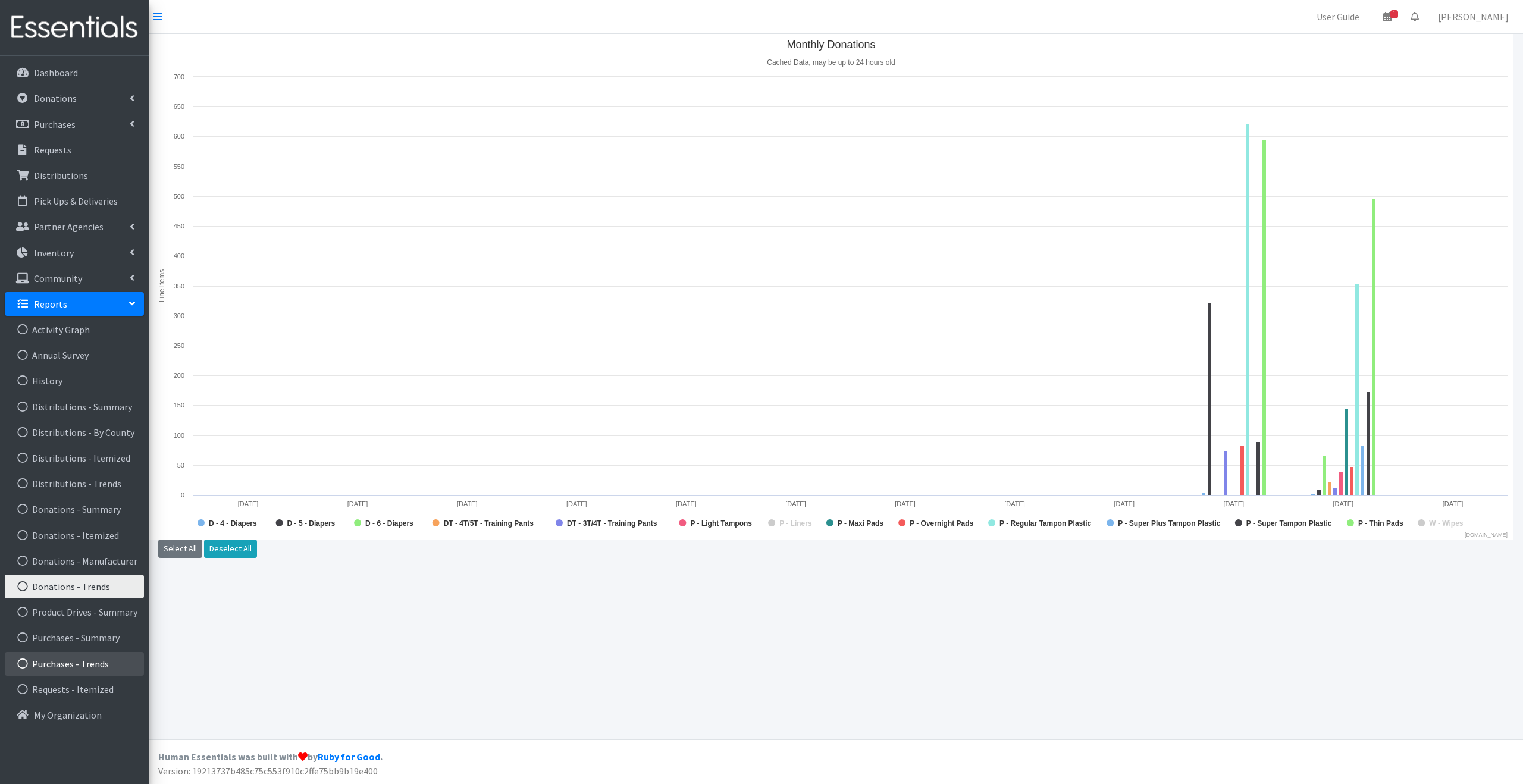
click at [86, 665] on link "Purchases - Trends" at bounding box center [74, 663] width 139 height 23
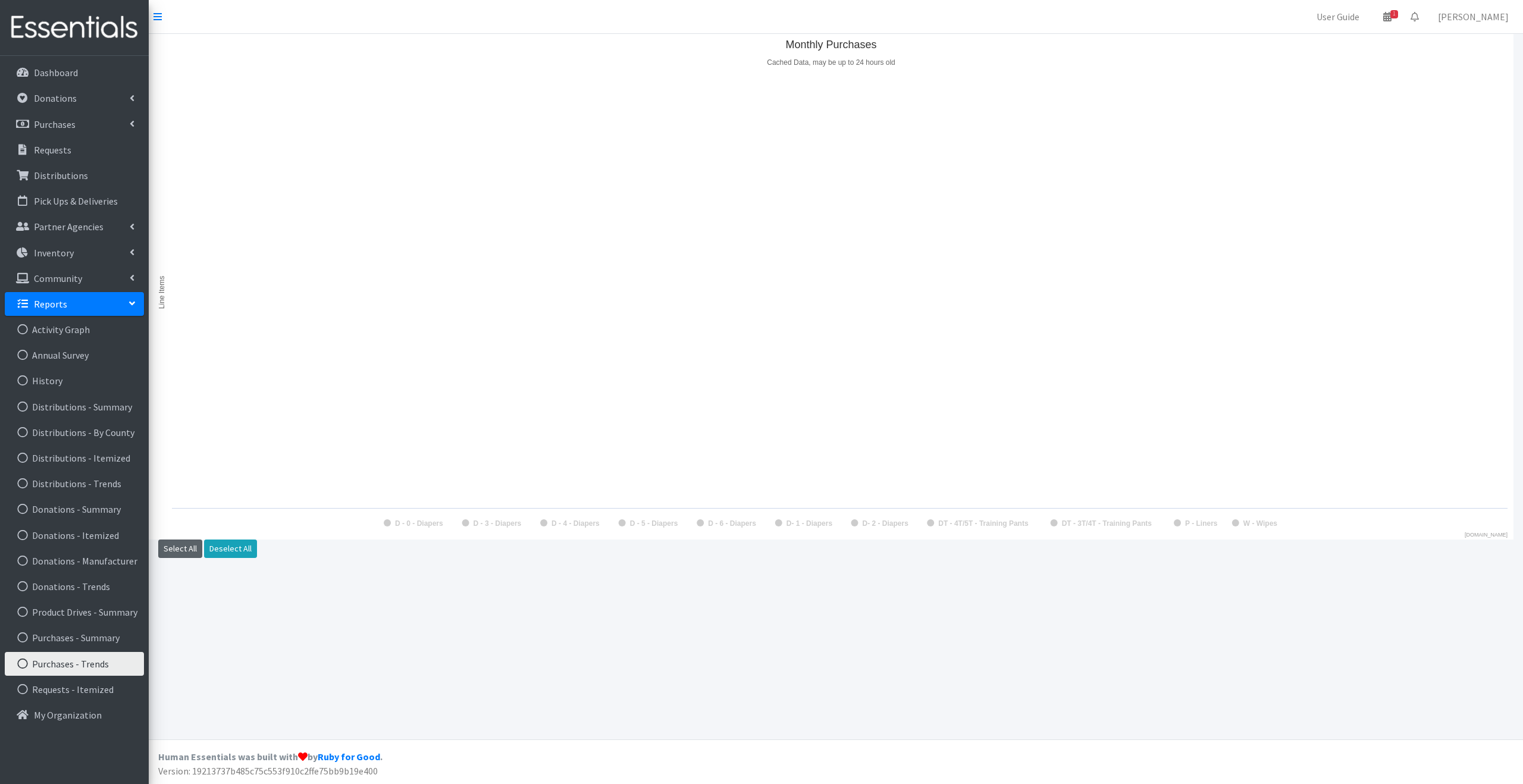
click at [181, 543] on button "Select All" at bounding box center [180, 549] width 44 height 19
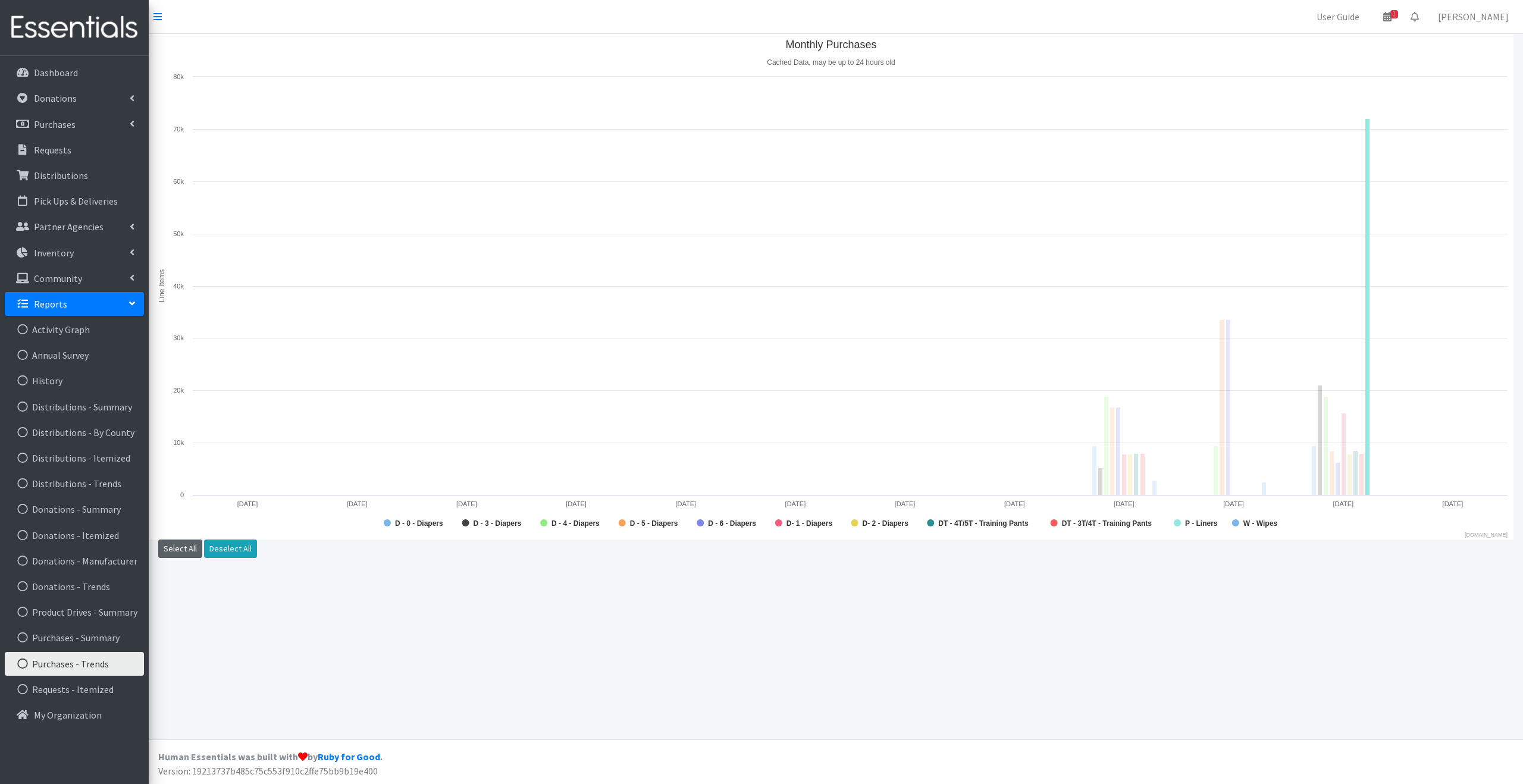
click at [1180, 522] on rect "Monthly Purchases" at bounding box center [1178, 523] width 7 height 7
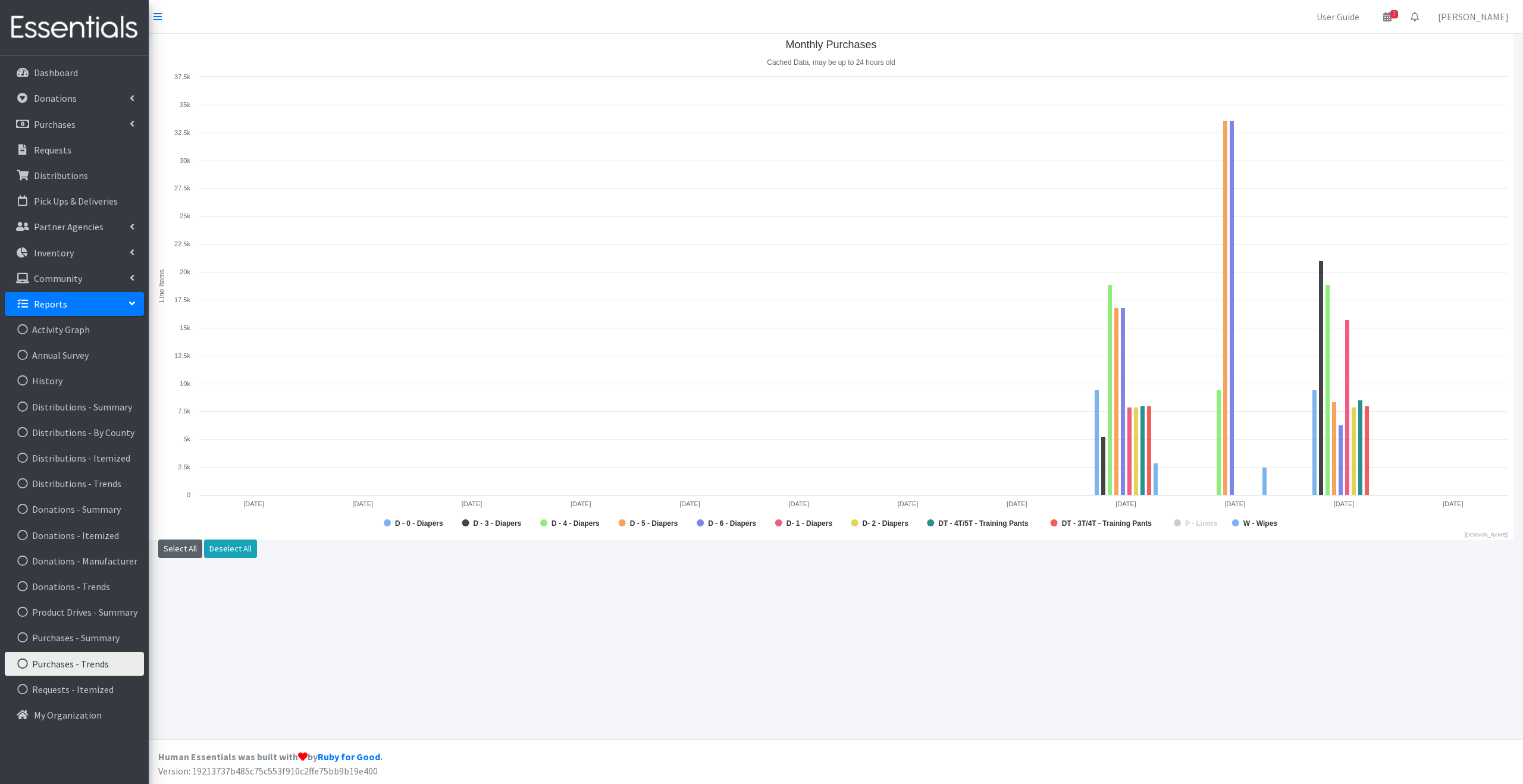
click at [1180, 522] on rect "Monthly Purchases" at bounding box center [1178, 523] width 7 height 7
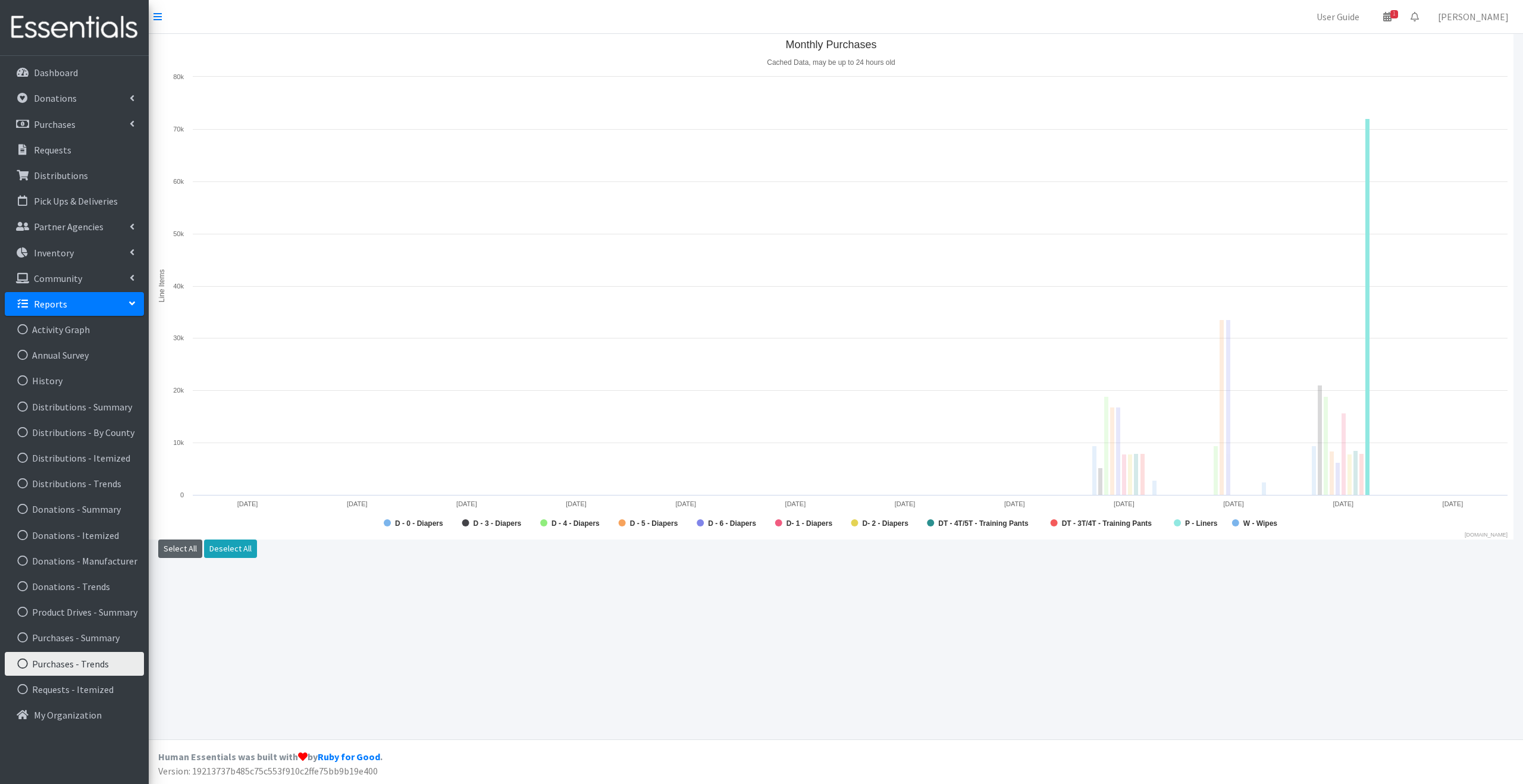
click at [1180, 522] on rect "Monthly Purchases" at bounding box center [1178, 523] width 7 height 7
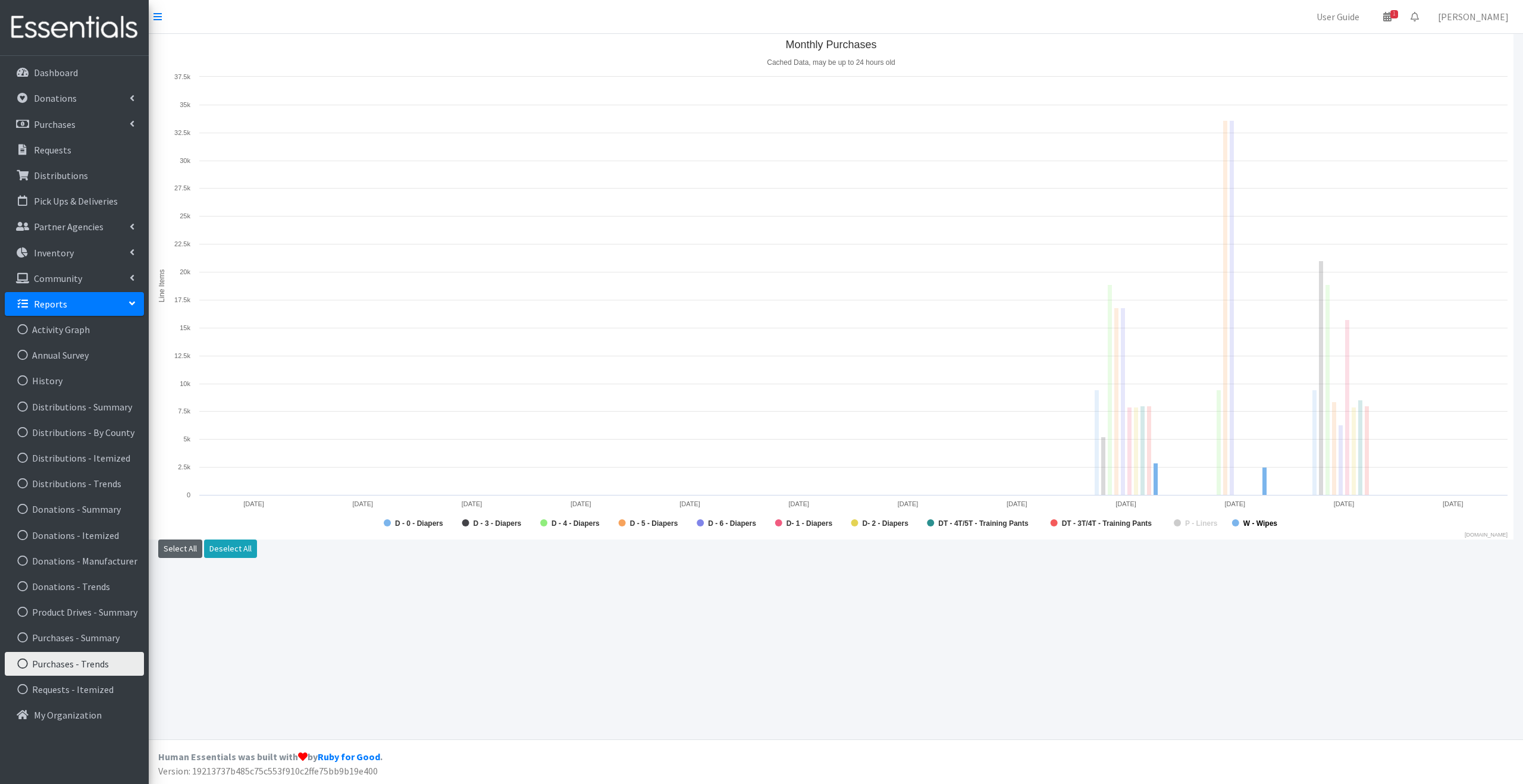
click at [1233, 523] on rect "Monthly Purchases" at bounding box center [1236, 523] width 7 height 7
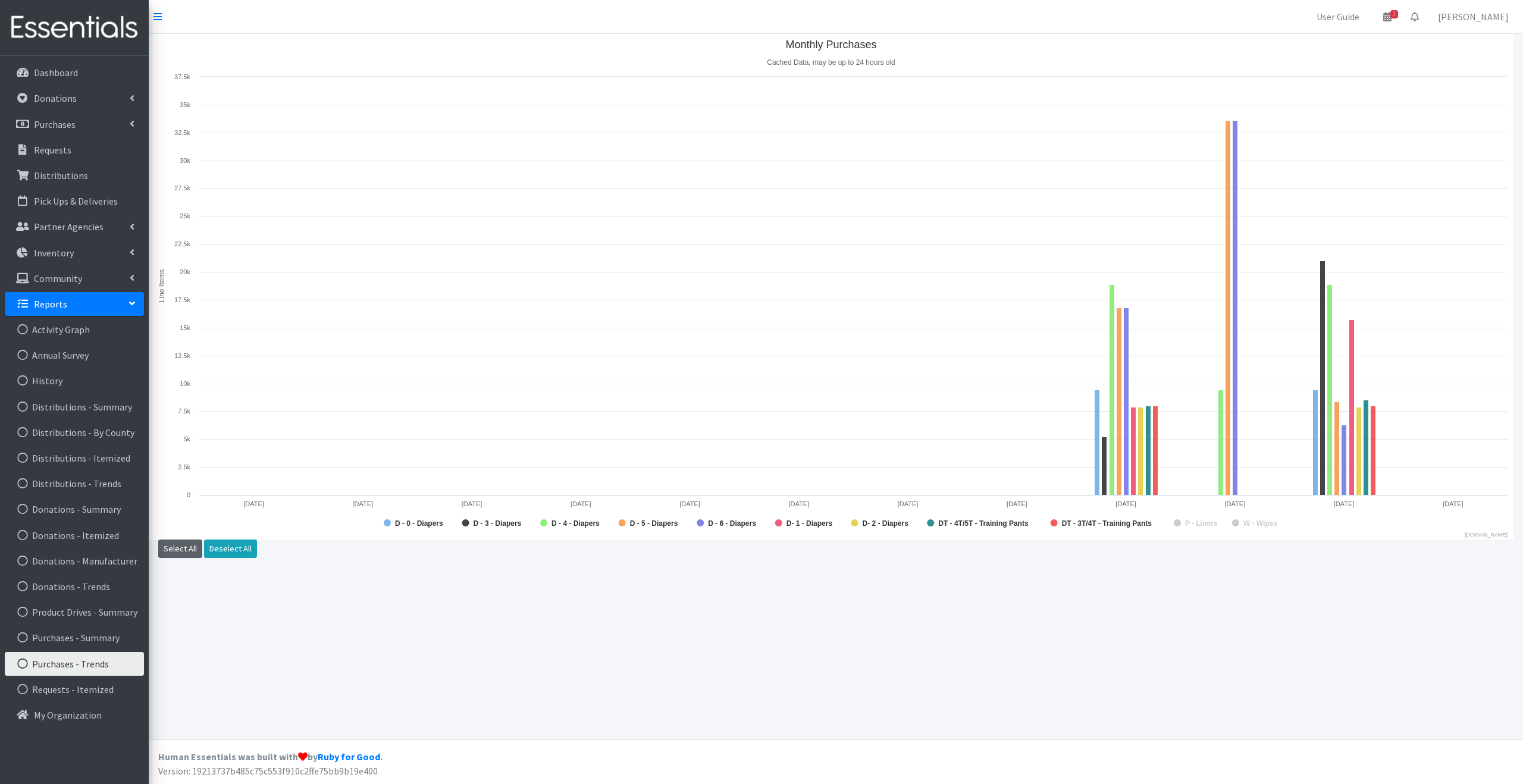
click at [1235, 523] on rect "Monthly Purchases" at bounding box center [1236, 523] width 7 height 7
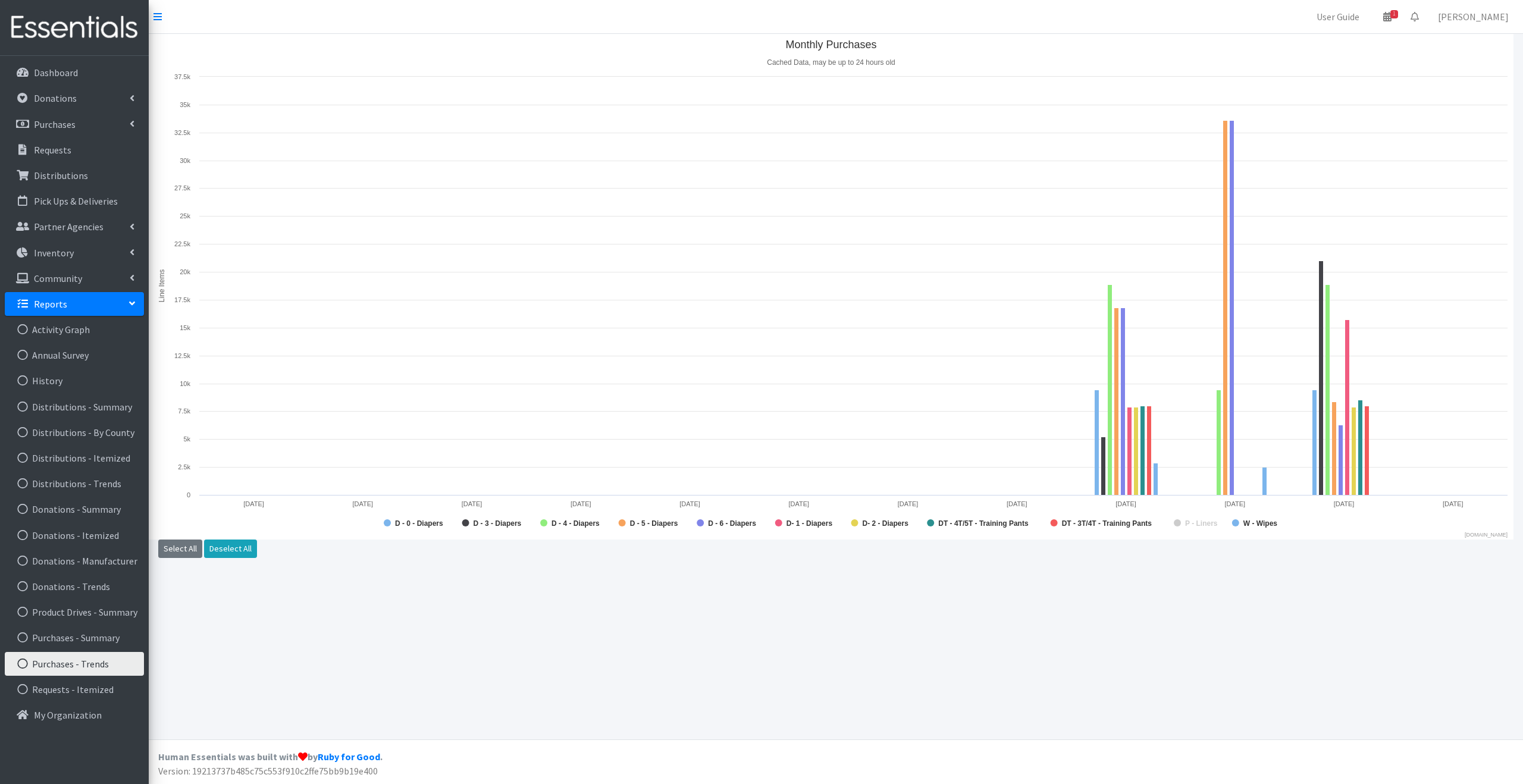
click at [426, 610] on div "Created with Highcharts 10.3.2 Line Items Monthly Purchases Cached Data, may be…" at bounding box center [836, 386] width 1375 height 706
click at [78, 73] on link "Dashboard" at bounding box center [74, 72] width 139 height 23
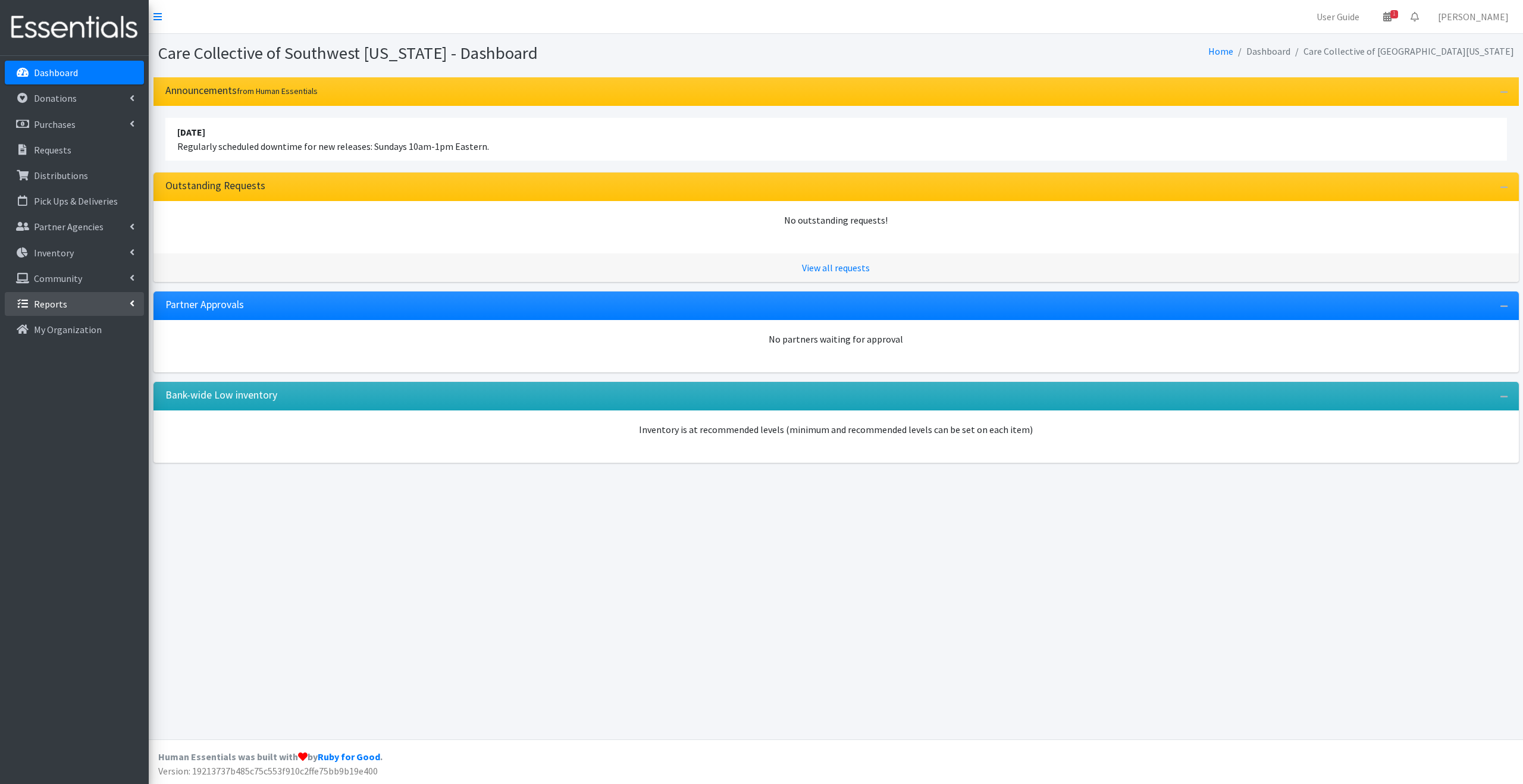
click at [68, 317] on li "Reports Activity Graph Annual Survey History Distributions - Summary Distributi…" at bounding box center [74, 304] width 139 height 25
click at [98, 293] on link "Reports" at bounding box center [74, 303] width 139 height 23
